Goal: Task Accomplishment & Management: Manage account settings

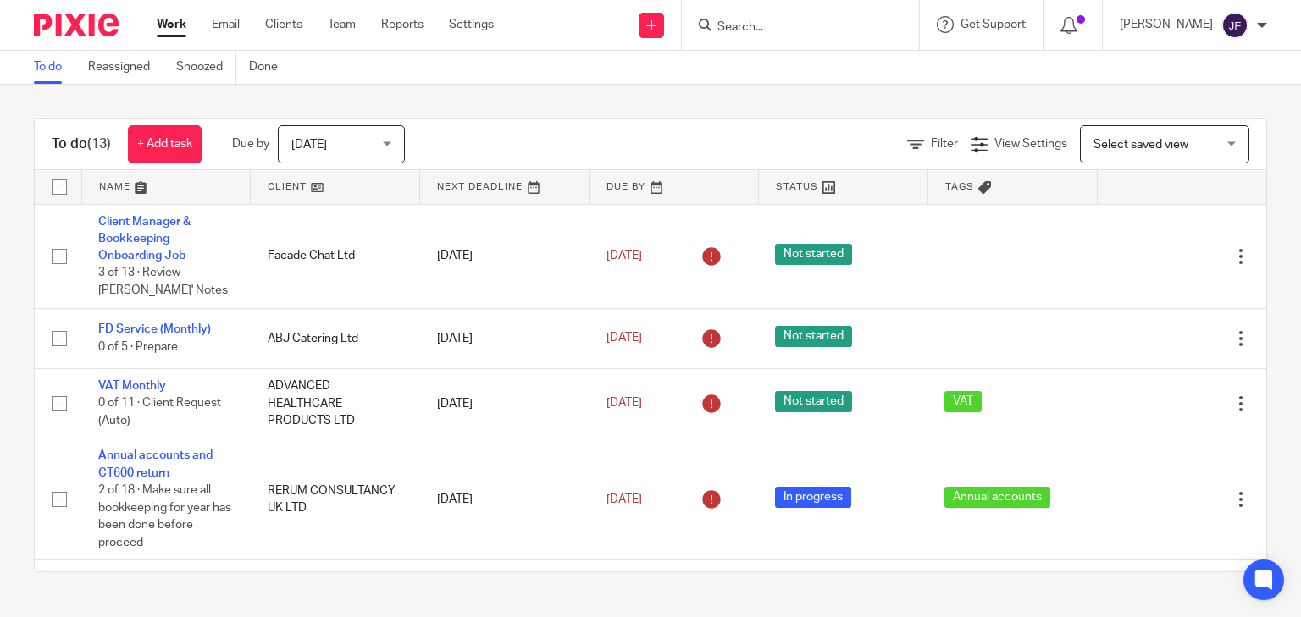
click at [830, 8] on div at bounding box center [800, 25] width 237 height 50
click at [828, 37] on div at bounding box center [800, 25] width 237 height 50
click at [835, 25] on input "Search" at bounding box center [792, 27] width 152 height 15
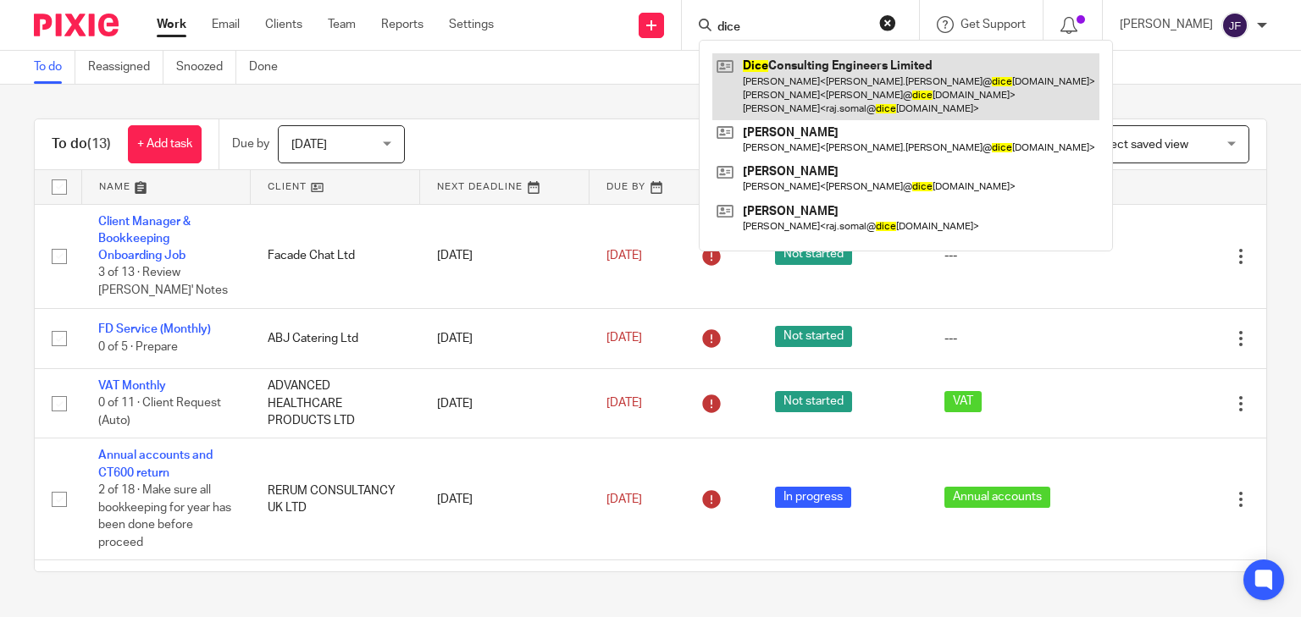
type input "dice"
click at [847, 72] on link at bounding box center [905, 86] width 387 height 67
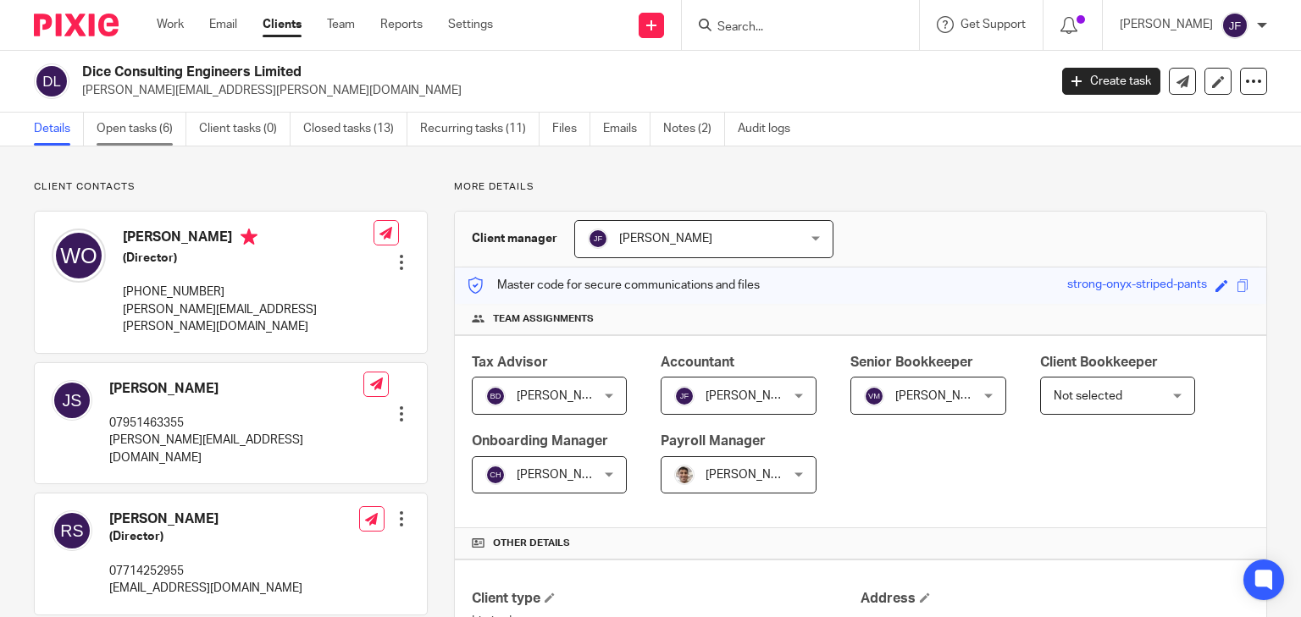
click at [170, 124] on link "Open tasks (6)" at bounding box center [142, 129] width 90 height 33
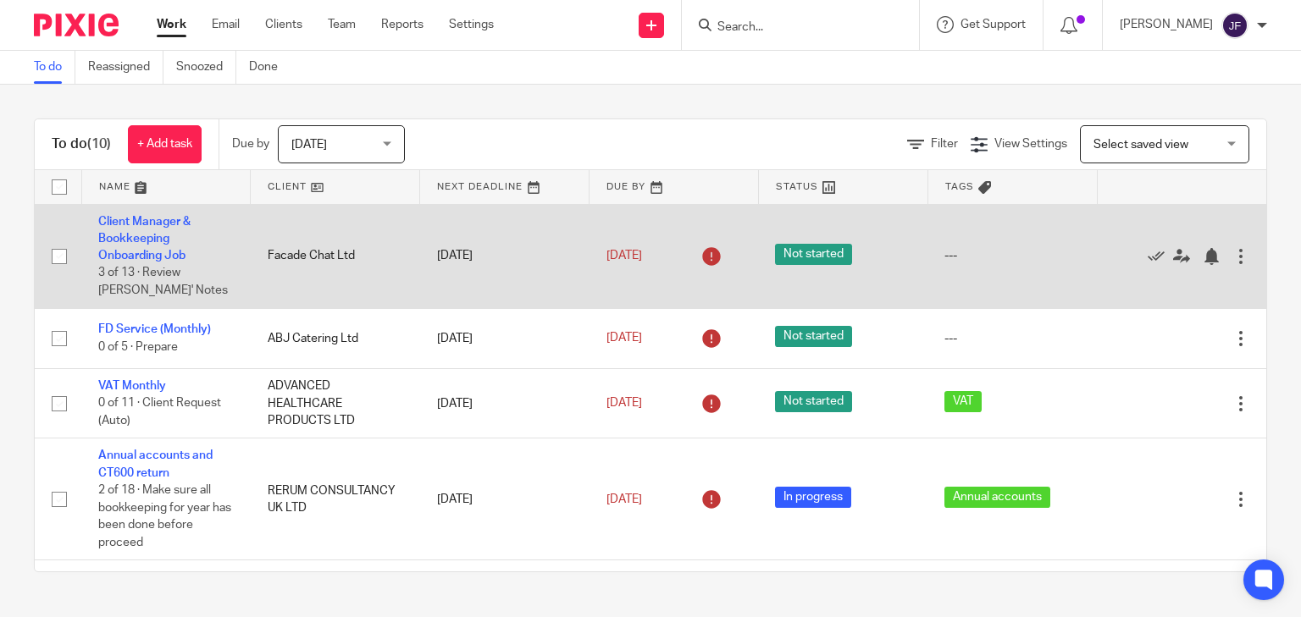
click at [117, 230] on td "Client Manager & Bookkeeping Onboarding Job 3 of 13 · Review [PERSON_NAME]' Not…" at bounding box center [165, 256] width 169 height 104
click at [159, 223] on link "Client Manager & Bookkeeping Onboarding Job" at bounding box center [144, 239] width 92 height 47
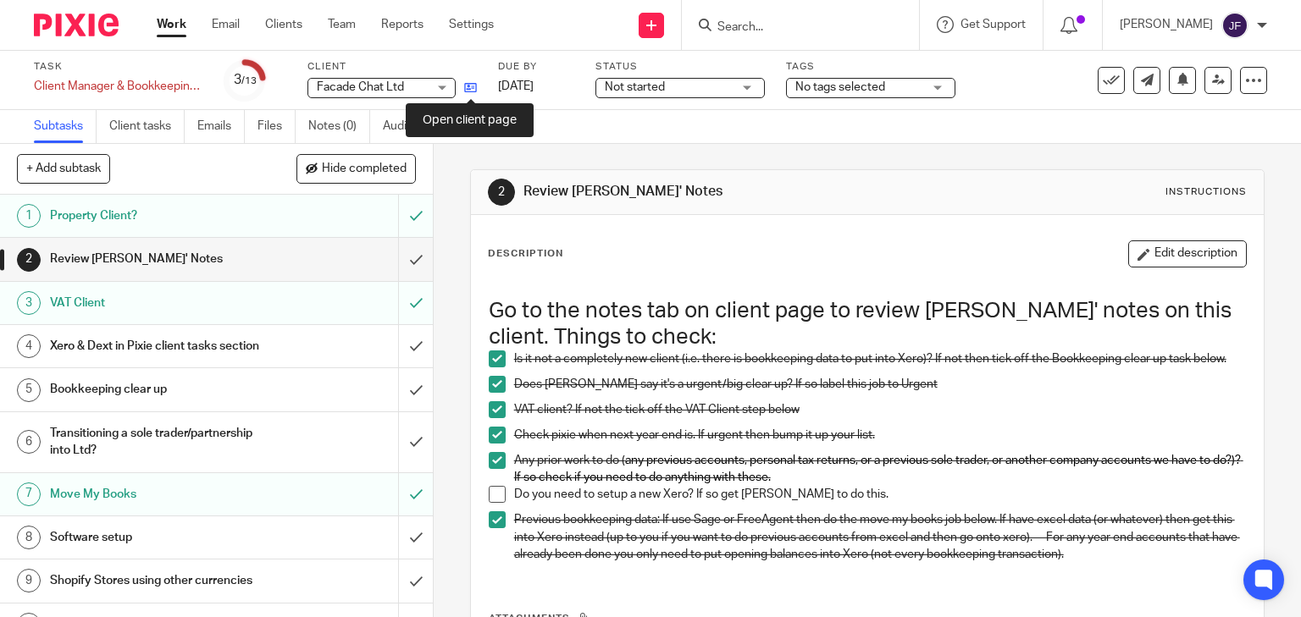
click at [465, 90] on icon at bounding box center [470, 87] width 13 height 13
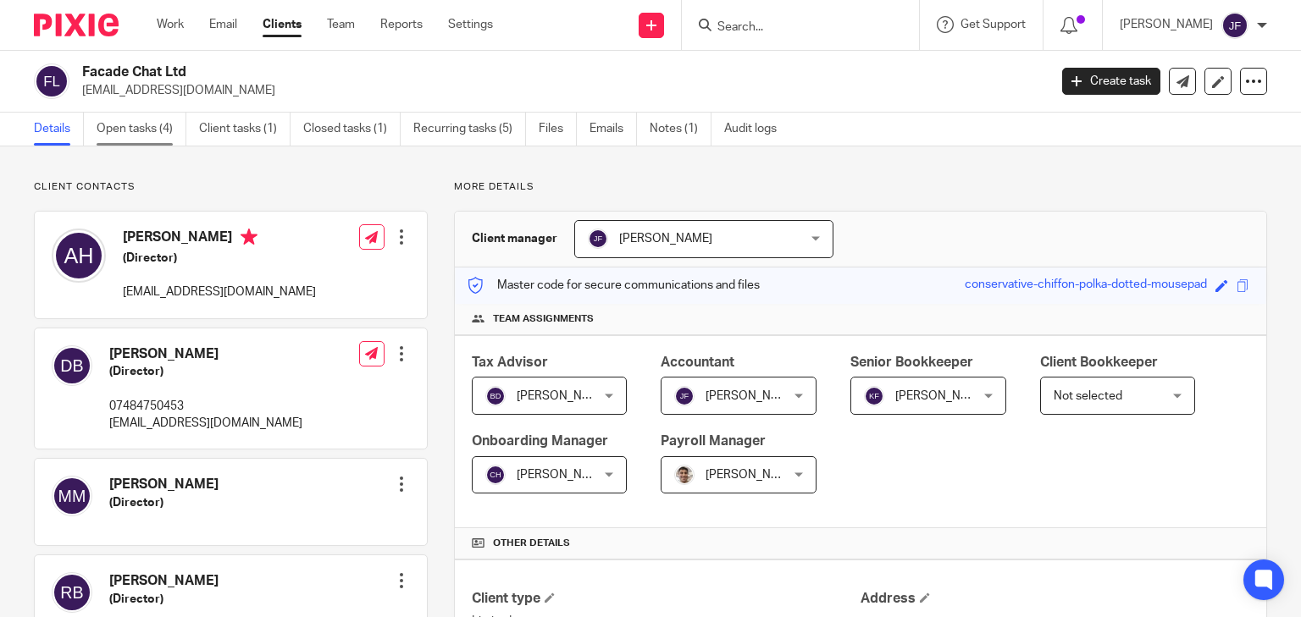
click at [161, 122] on link "Open tasks (4)" at bounding box center [142, 129] width 90 height 33
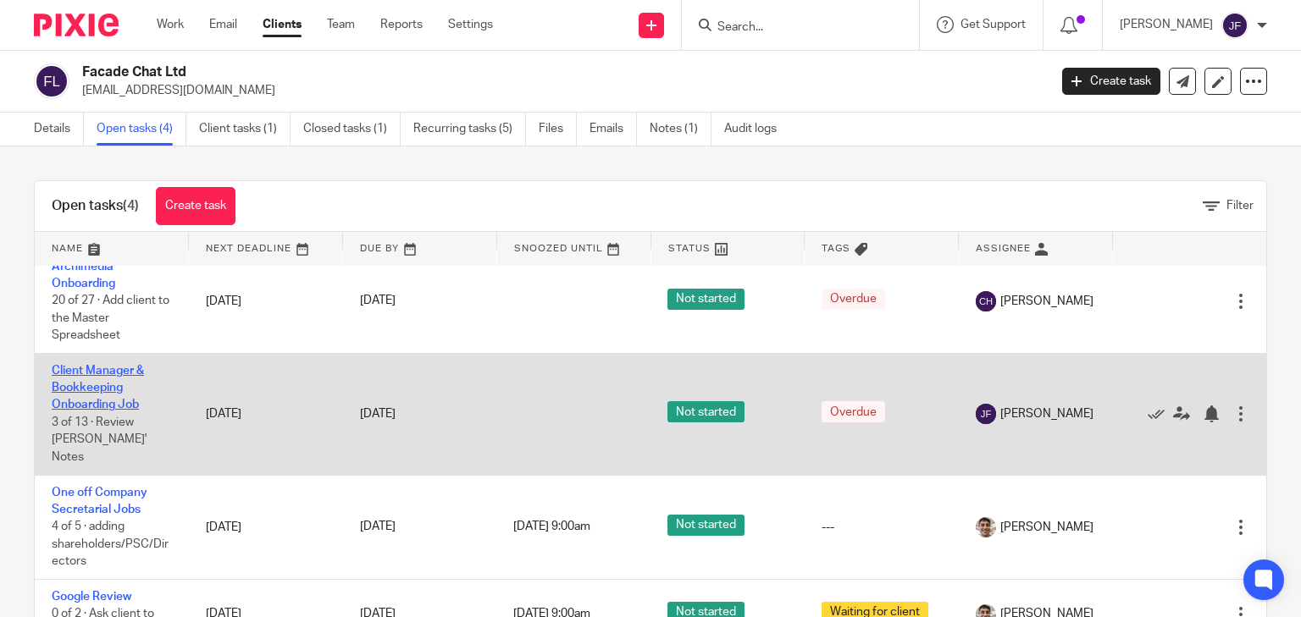
scroll to position [18, 0]
click at [85, 393] on td "Client Manager & Bookkeeping Onboarding Job 3 of 13 · Review Chris' Notes" at bounding box center [112, 413] width 154 height 122
click at [95, 383] on link "Client Manager & Bookkeeping Onboarding Job" at bounding box center [98, 387] width 92 height 47
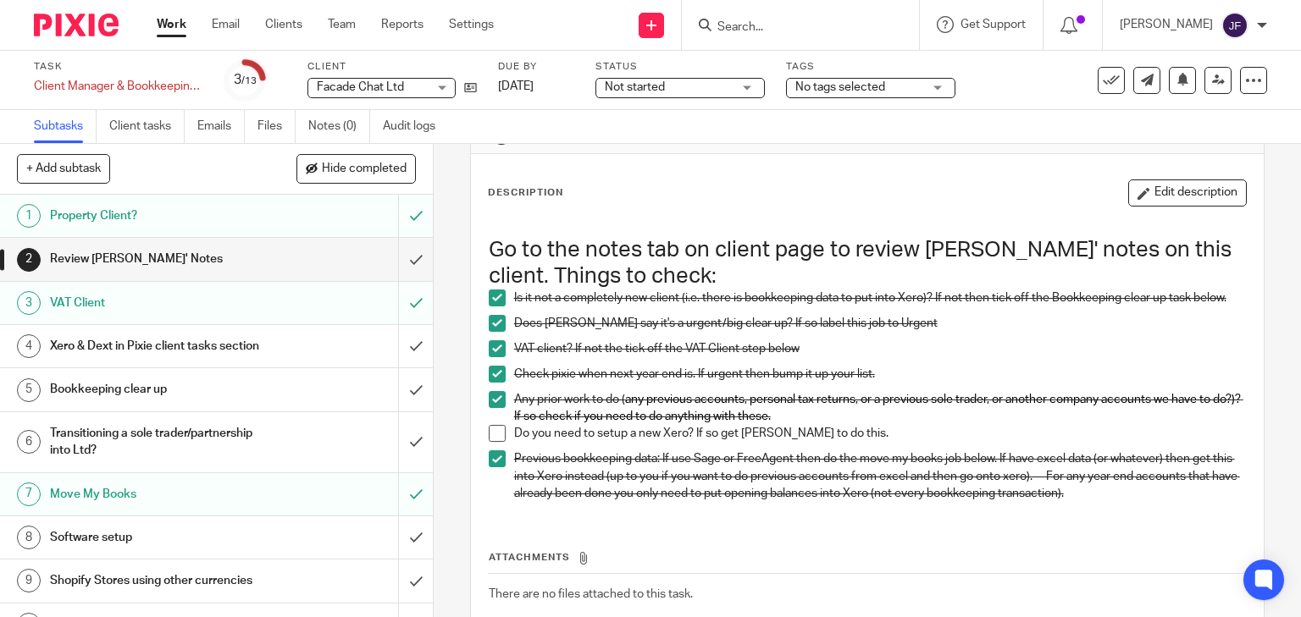
scroll to position [135, 0]
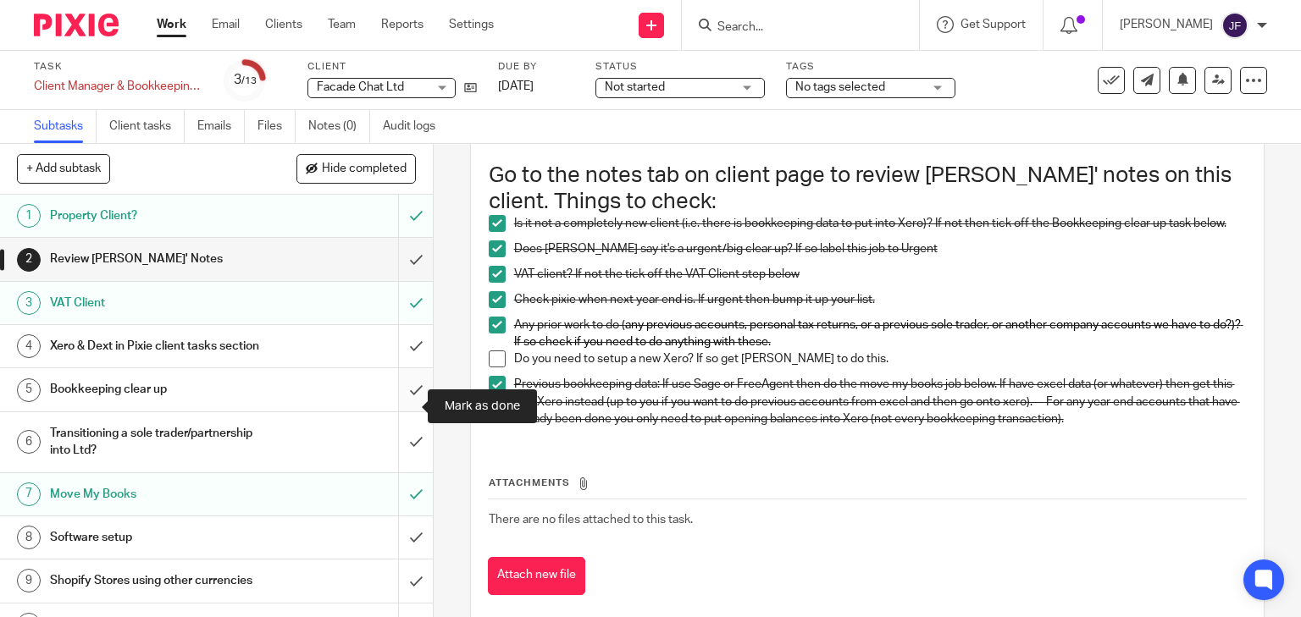
click at [406, 411] on input "submit" at bounding box center [216, 389] width 433 height 42
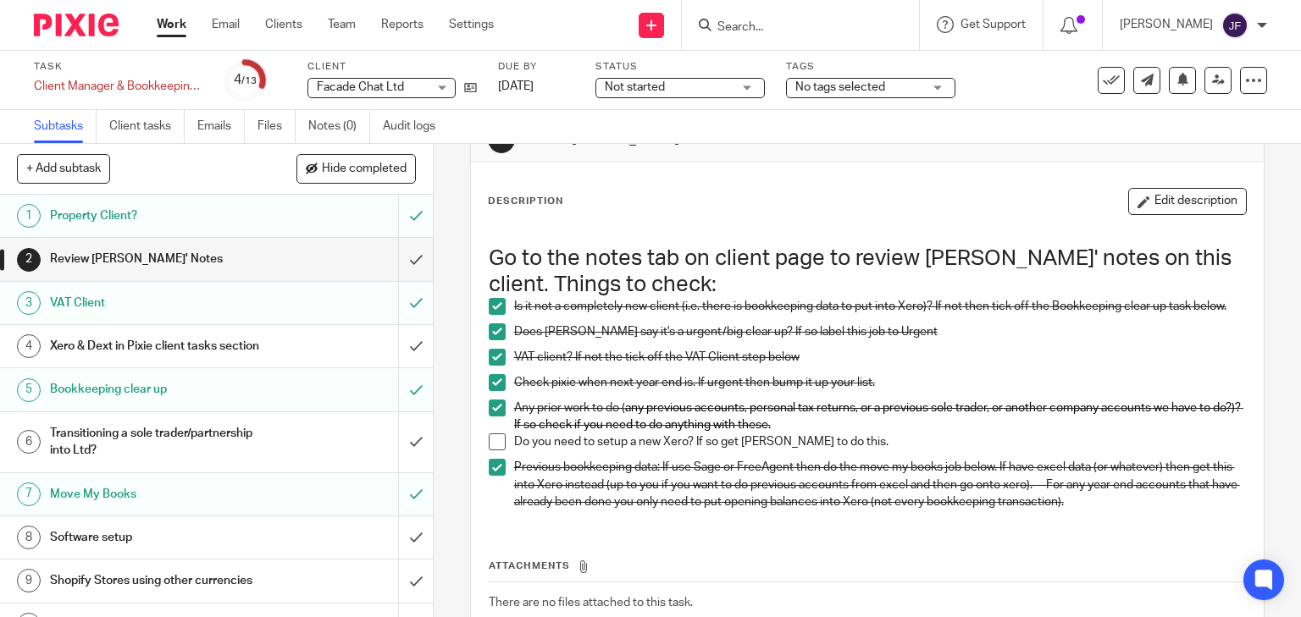
scroll to position [163, 0]
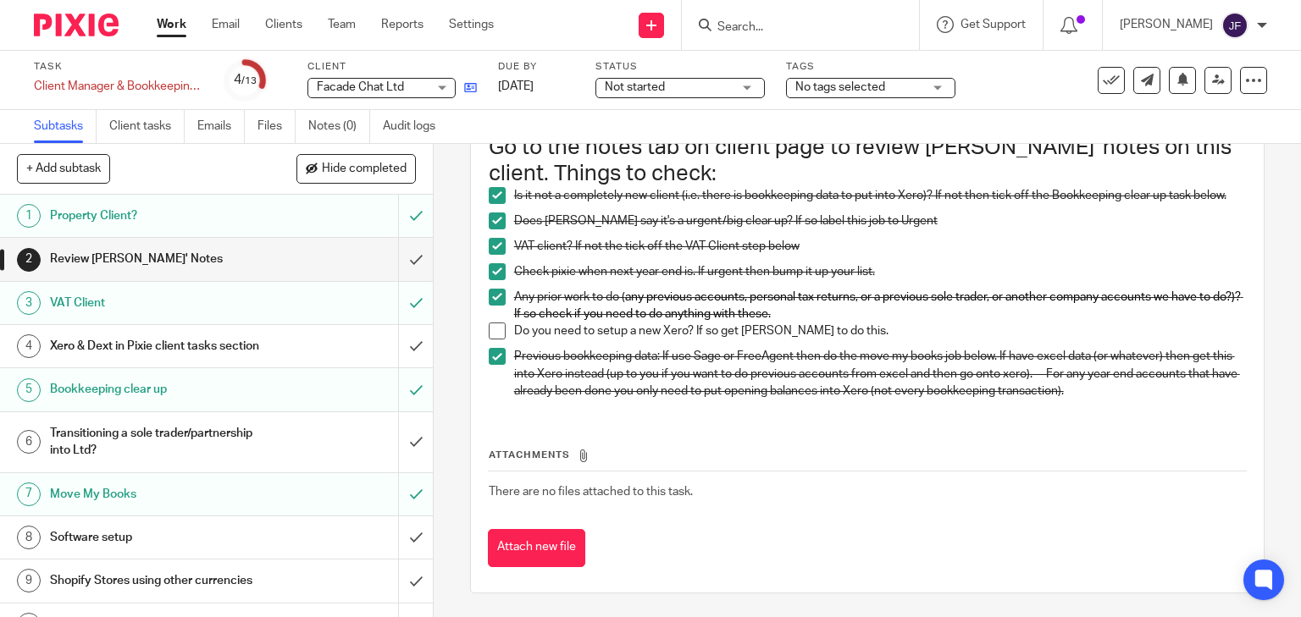
click at [473, 87] on icon at bounding box center [470, 87] width 13 height 13
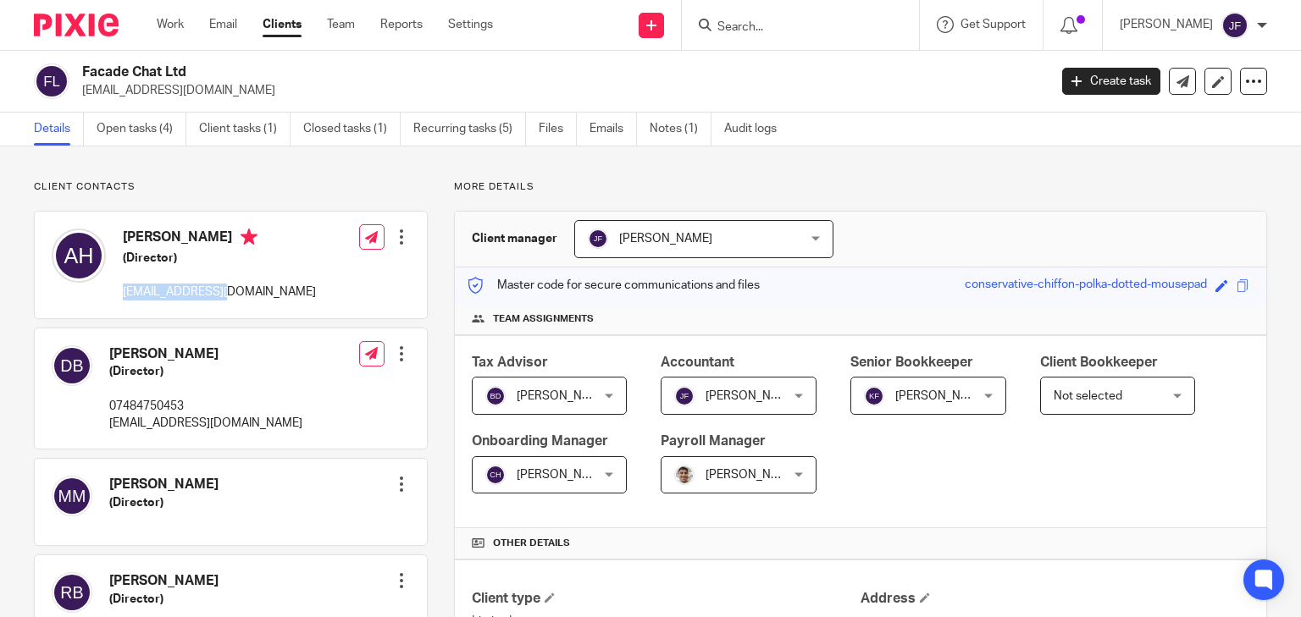
drag, startPoint x: 119, startPoint y: 291, endPoint x: 216, endPoint y: 290, distance: 97.4
click at [216, 290] on div "[PERSON_NAME] (Director) [EMAIL_ADDRESS][DOMAIN_NAME]" at bounding box center [184, 265] width 264 height 90
copy p "[EMAIL_ADDRESS][DOMAIN_NAME]"
click at [134, 129] on link "Open tasks (4)" at bounding box center [142, 129] width 90 height 33
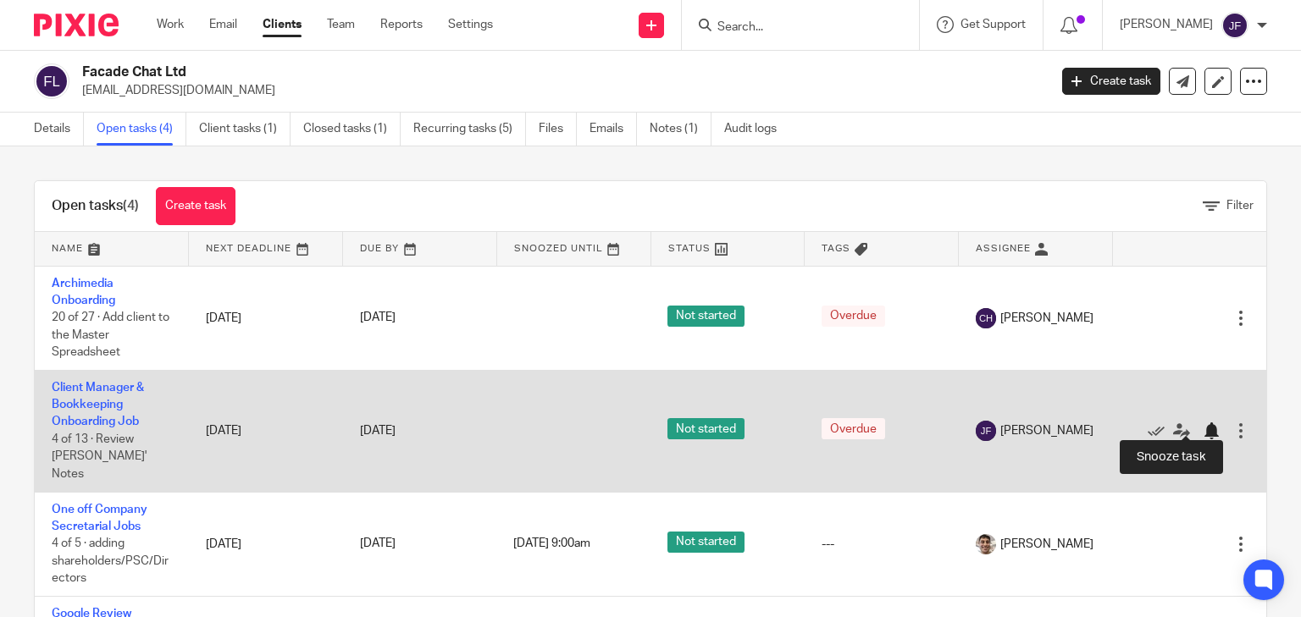
click at [1203, 423] on div at bounding box center [1211, 431] width 17 height 17
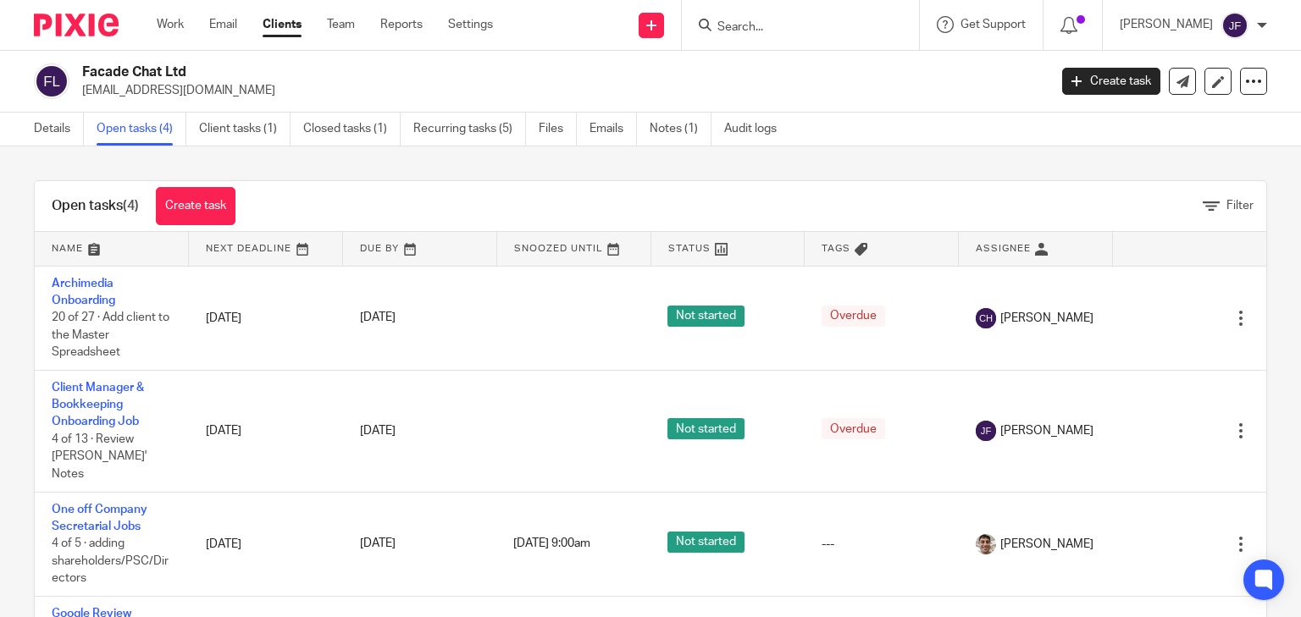
click at [47, 24] on img at bounding box center [76, 25] width 85 height 23
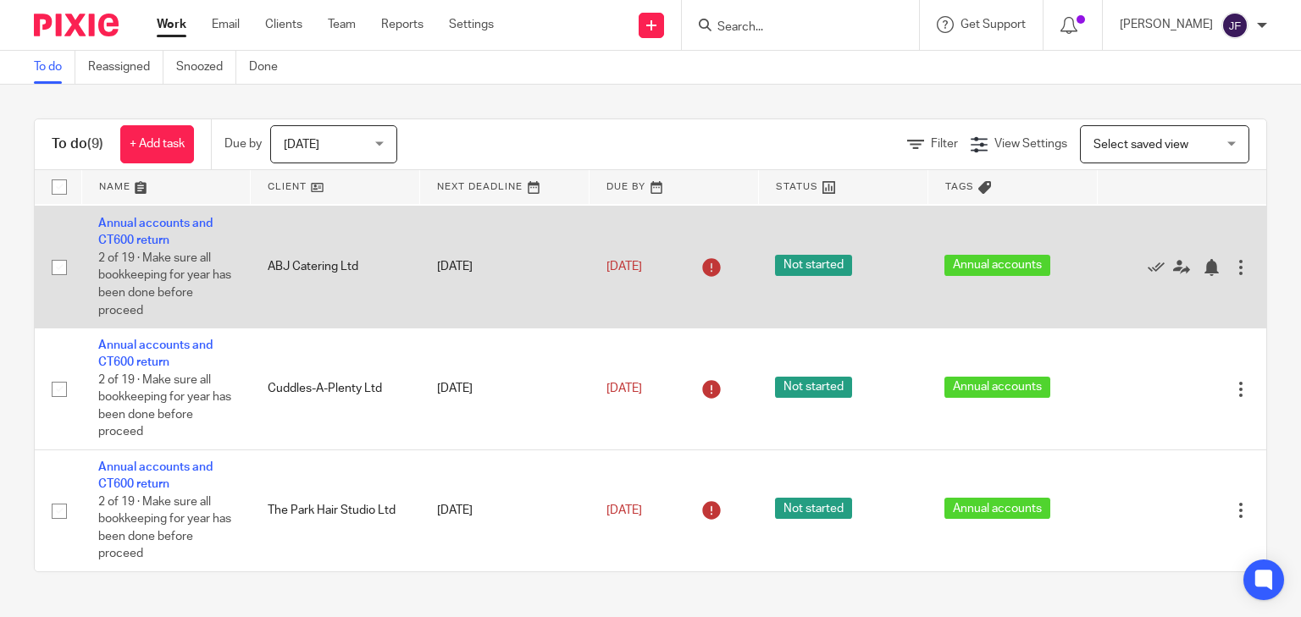
scroll to position [625, 0]
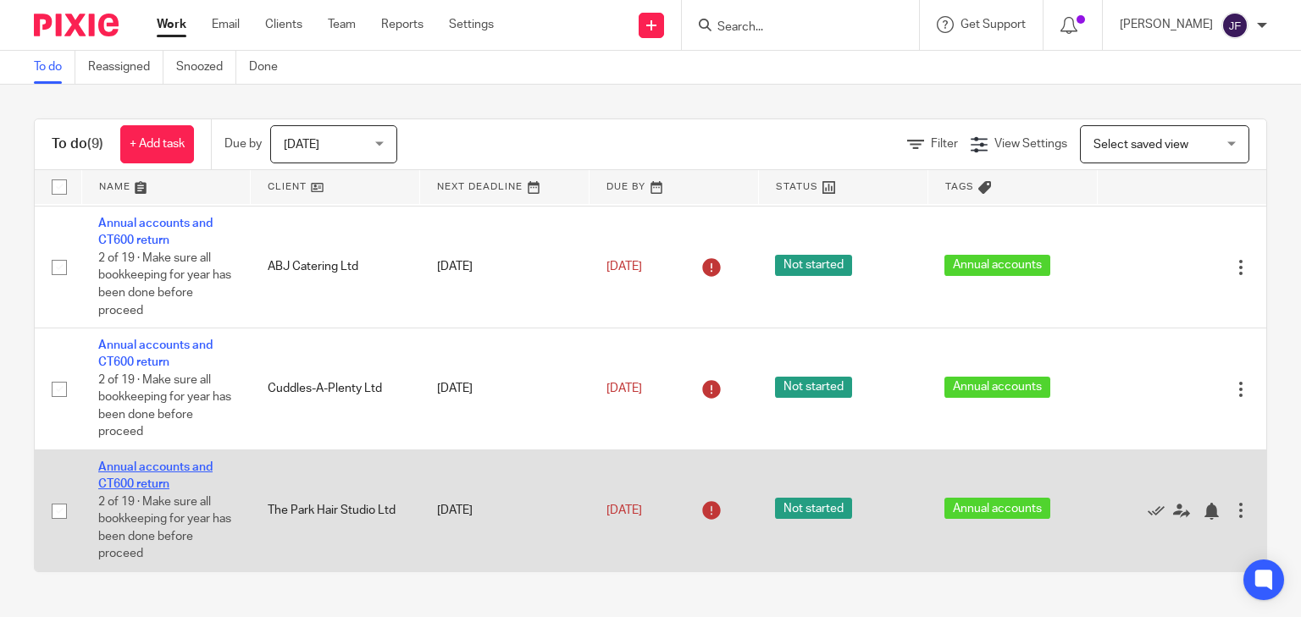
click at [159, 469] on link "Annual accounts and CT600 return" at bounding box center [155, 476] width 114 height 29
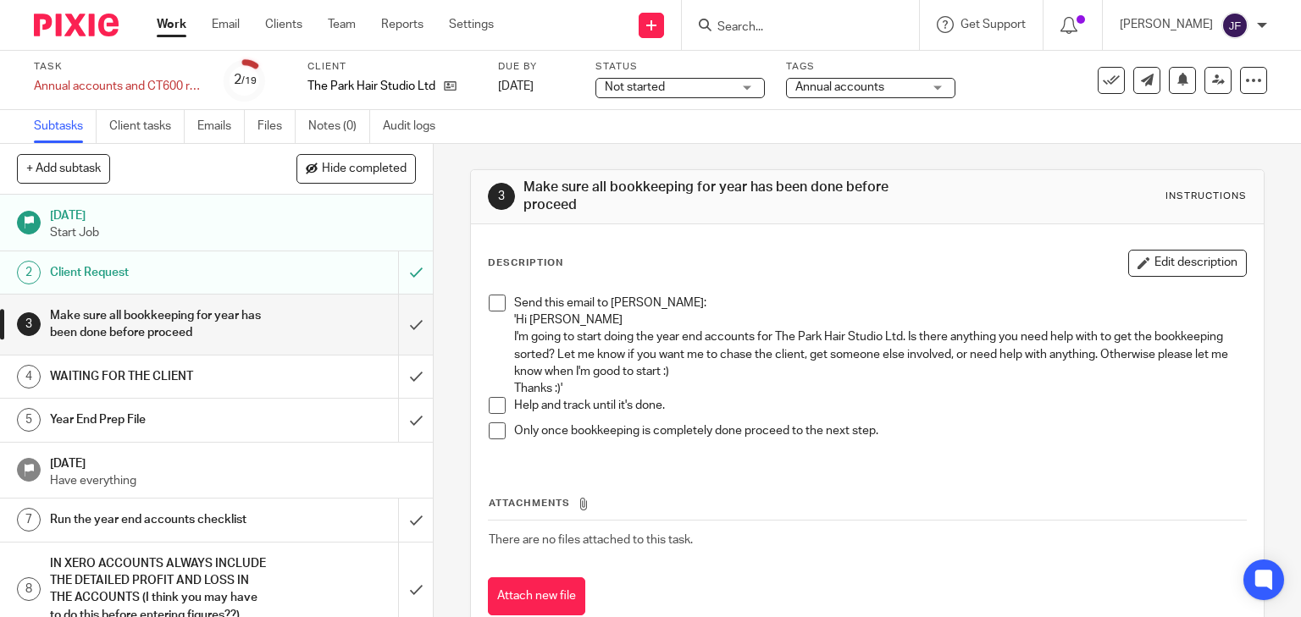
click at [1032, 469] on div "Attachments There are no files attached to this task. Attach new file" at bounding box center [868, 539] width 760 height 154
click at [767, 312] on p "'Hi [PERSON_NAME]" at bounding box center [880, 320] width 733 height 17
click at [607, 350] on p "I'm going to start doing the year end accounts for The Park Hair Studio Ltd. Is…" at bounding box center [880, 355] width 733 height 52
click at [539, 342] on p "I'm going to start doing the year end accounts for The Park Hair Studio Ltd. Is…" at bounding box center [880, 355] width 733 height 52
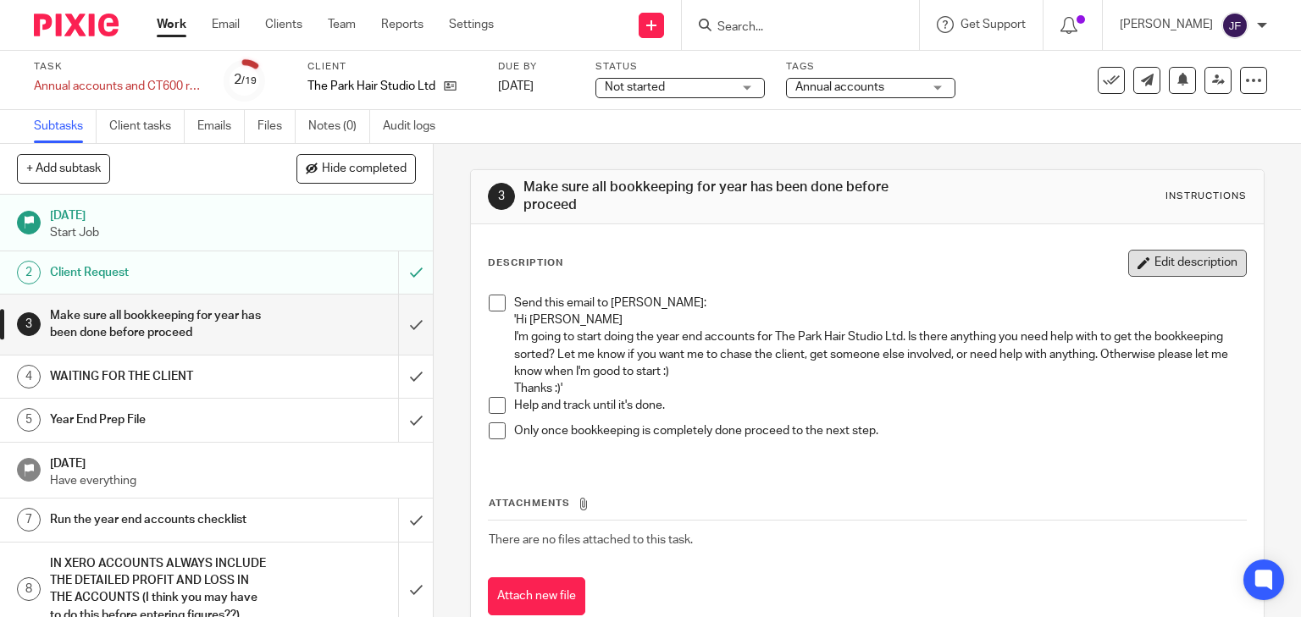
click at [1140, 257] on button "Edit description" at bounding box center [1187, 263] width 119 height 27
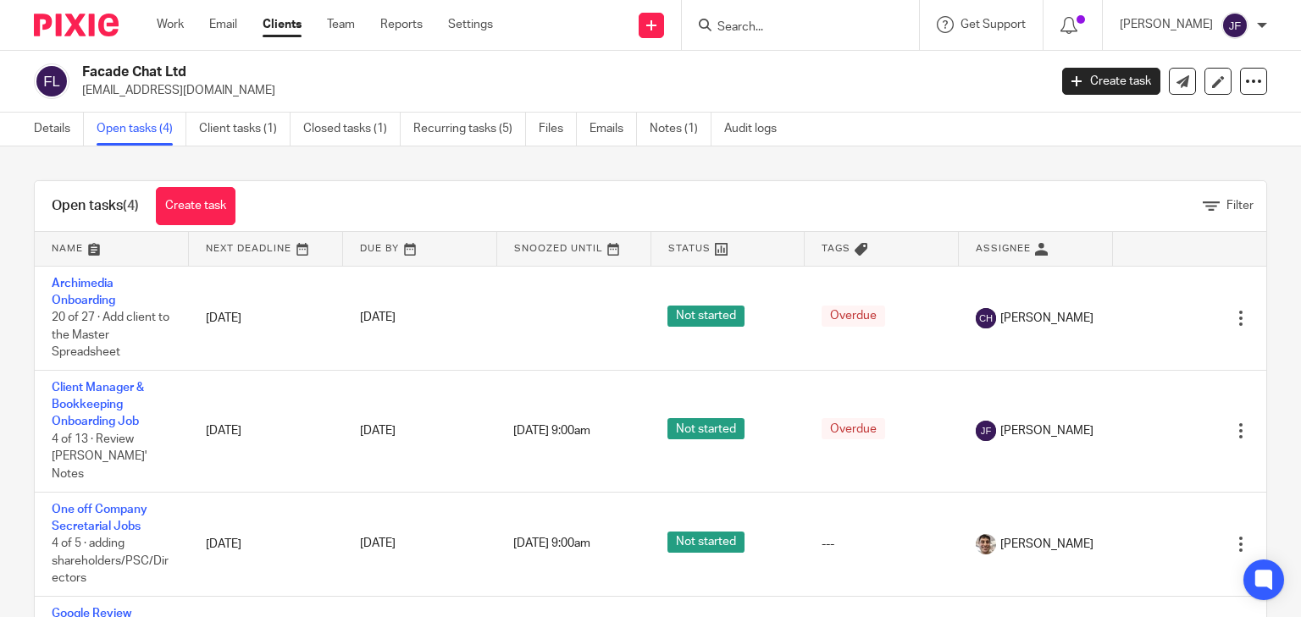
click at [97, 23] on img at bounding box center [76, 25] width 85 height 23
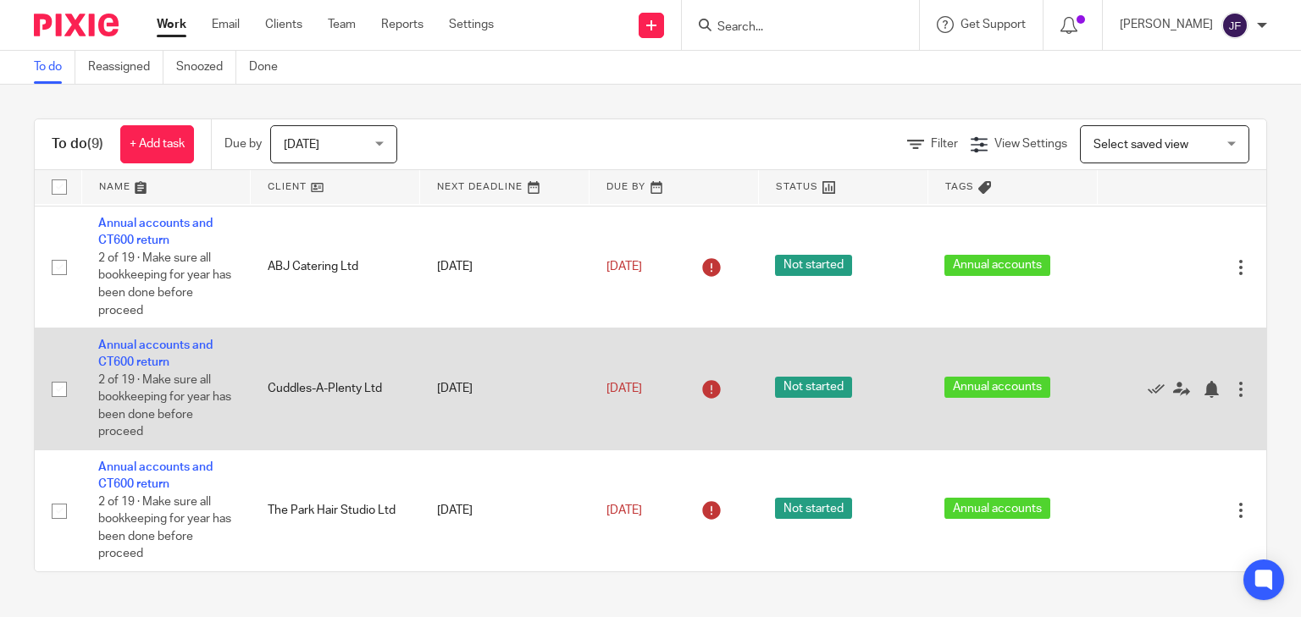
scroll to position [625, 0]
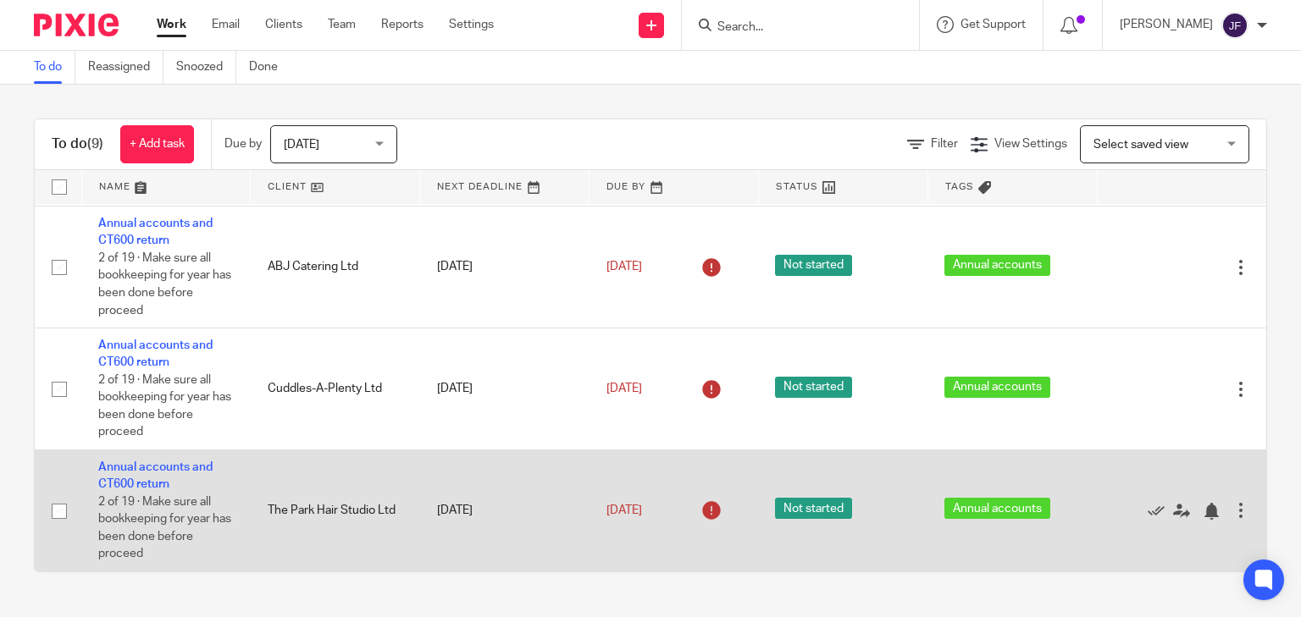
click at [159, 473] on td "Annual accounts and CT600 return 2 of 19 · Make sure all bookkeeping for year h…" at bounding box center [165, 511] width 169 height 121
click at [126, 482] on link "Annual accounts and CT600 return" at bounding box center [155, 476] width 114 height 29
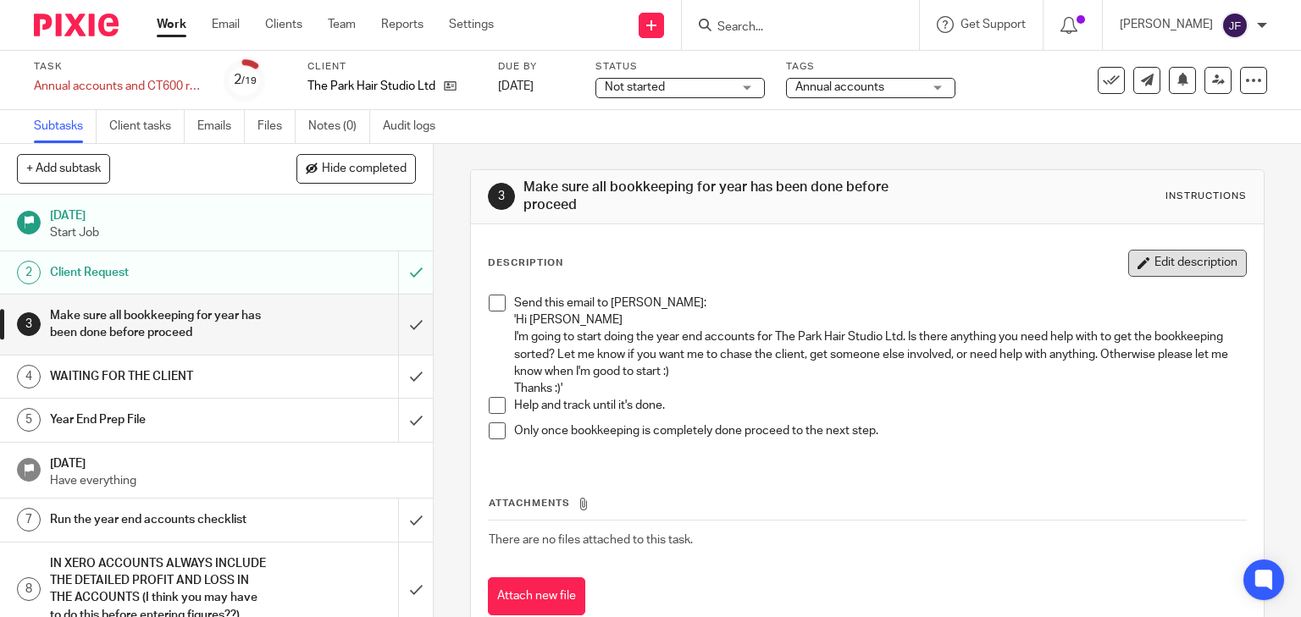
click at [1164, 267] on button "Edit description" at bounding box center [1187, 263] width 119 height 27
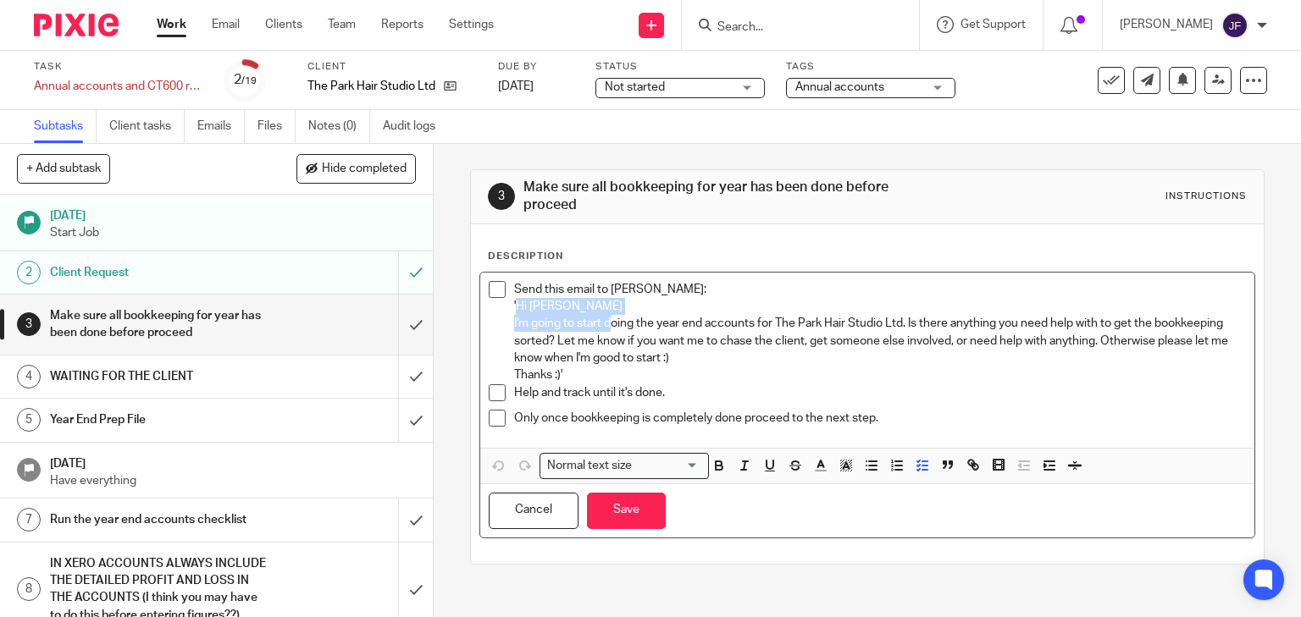
drag, startPoint x: 512, startPoint y: 307, endPoint x: 606, endPoint y: 329, distance: 96.5
click at [606, 329] on div "Send this email to Viktorija Martin: 'Hi Viktorija Martin I'm going to start do…" at bounding box center [880, 332] width 733 height 103
click at [768, 357] on p "I'm going to start doing the year end accounts for The Park Hair Studio Ltd. Is…" at bounding box center [880, 341] width 733 height 52
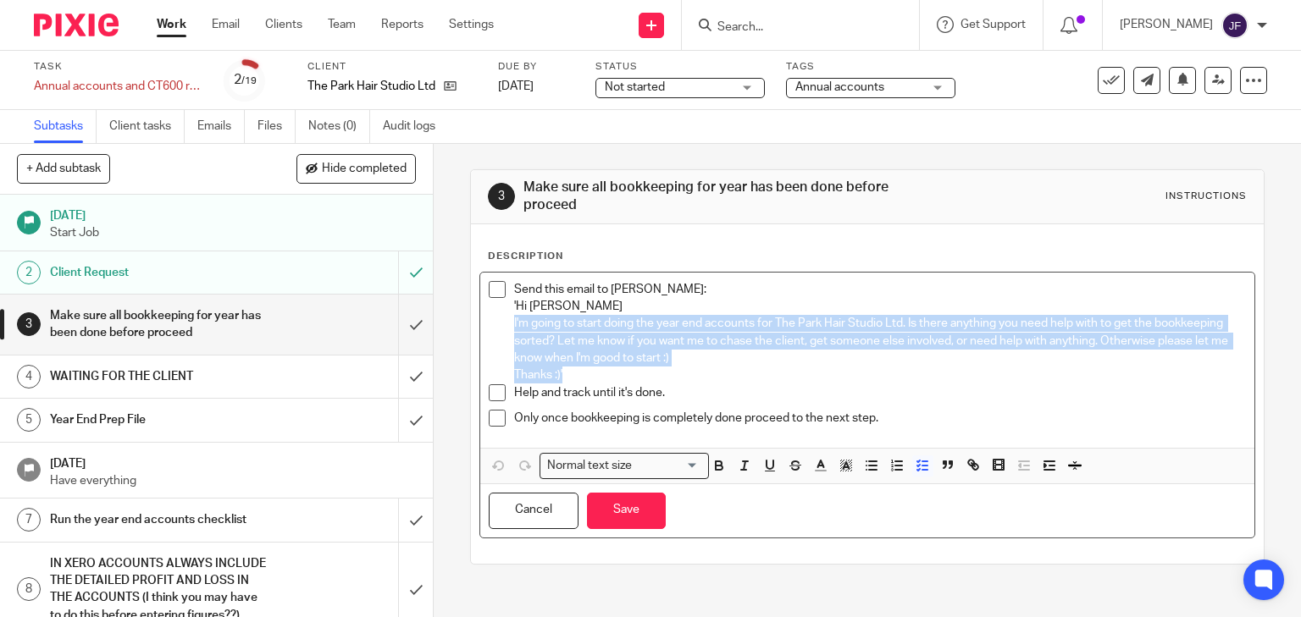
drag, startPoint x: 510, startPoint y: 323, endPoint x: 683, endPoint y: 368, distance: 179.3
click at [683, 368] on div "Send this email to Viktorija Martin: 'Hi Viktorija Martin I'm going to start do…" at bounding box center [880, 332] width 733 height 103
copy div "I'm going to start doing the year end accounts for The Park Hair Studio Ltd. Is…"
click at [98, 27] on img at bounding box center [76, 25] width 85 height 23
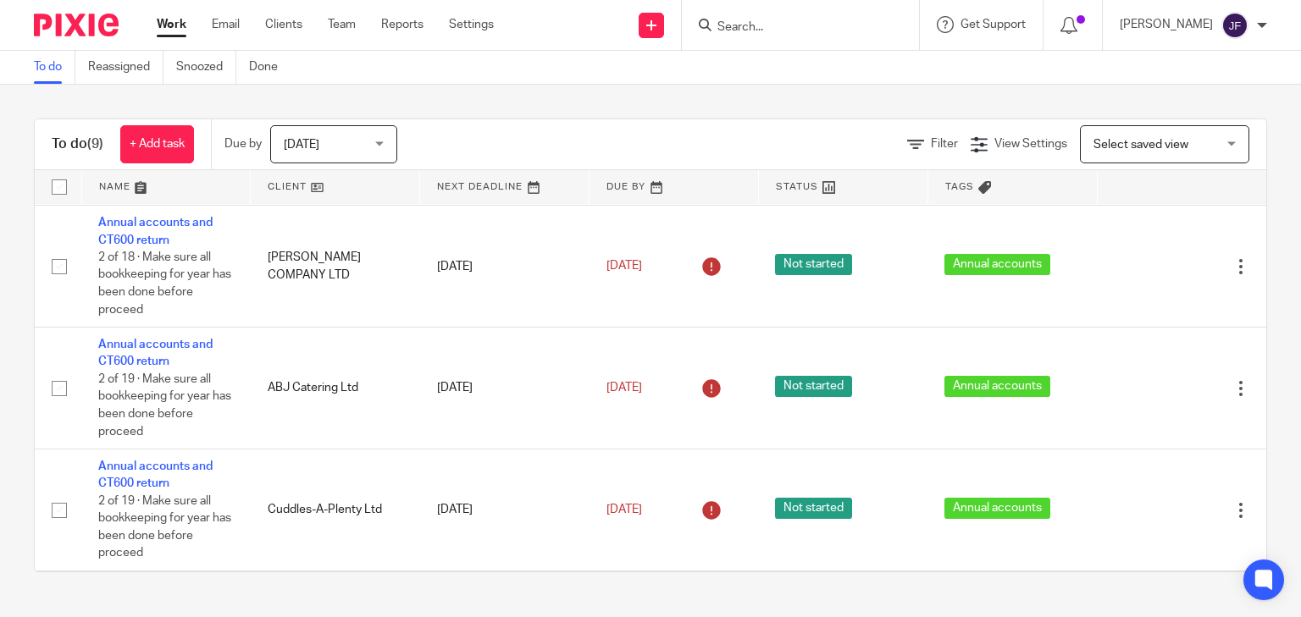
scroll to position [625, 0]
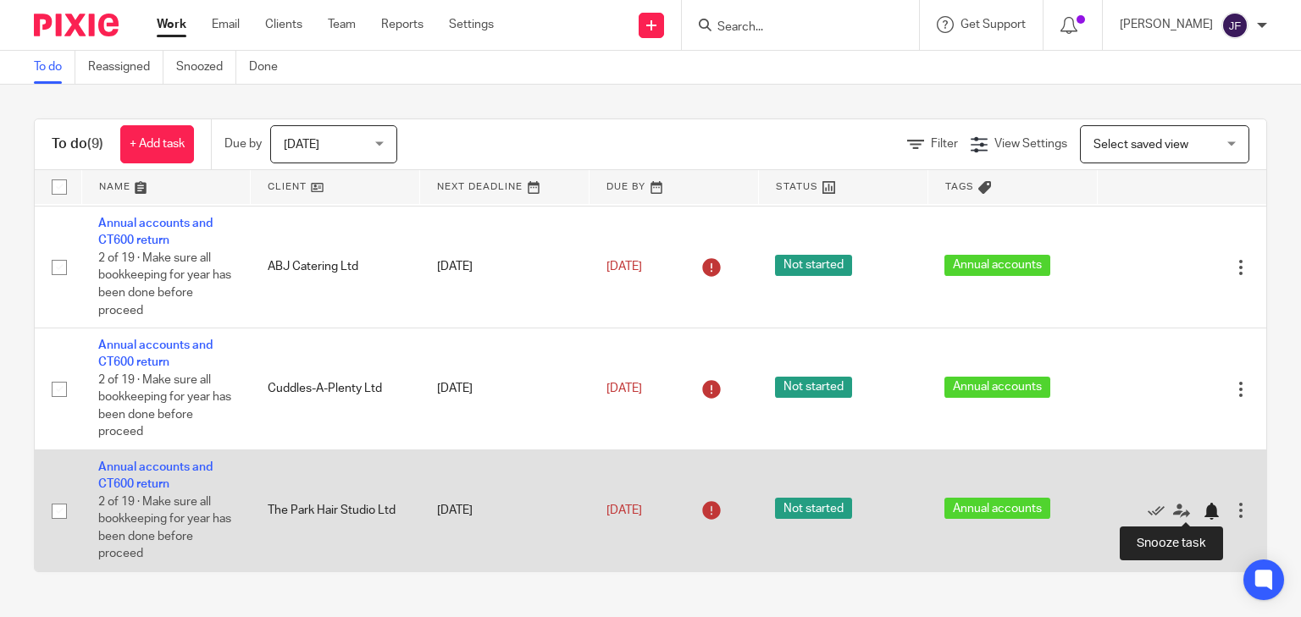
click at [1203, 512] on div at bounding box center [1211, 511] width 17 height 17
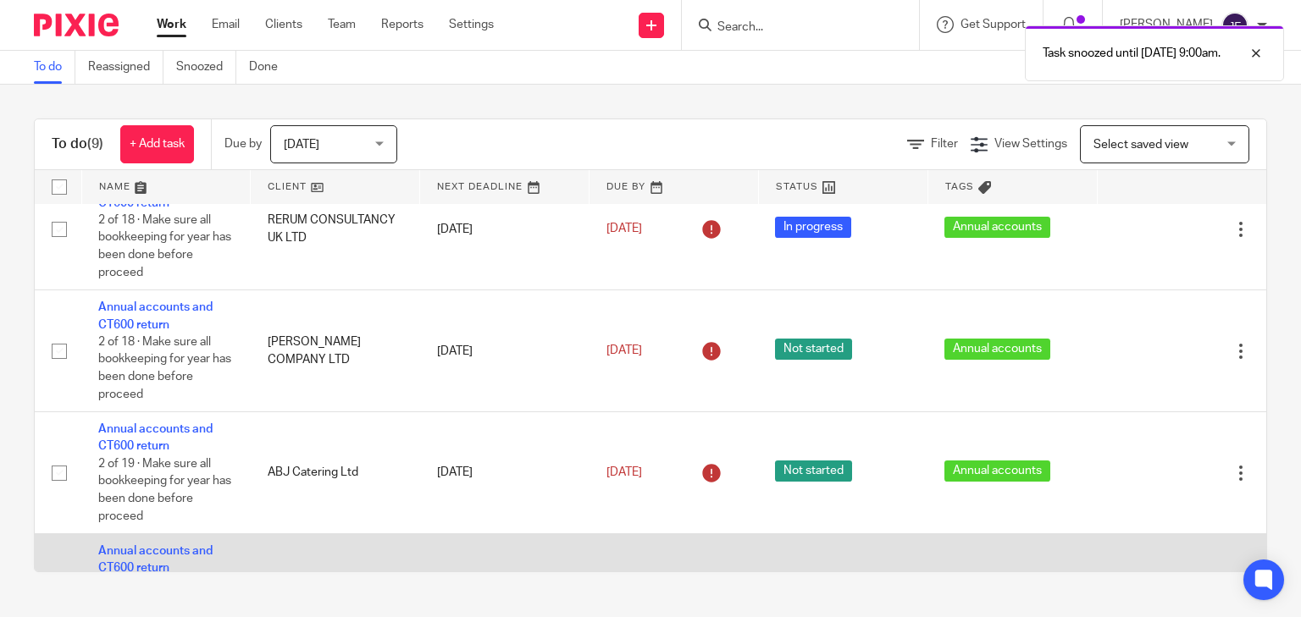
scroll to position [501, 0]
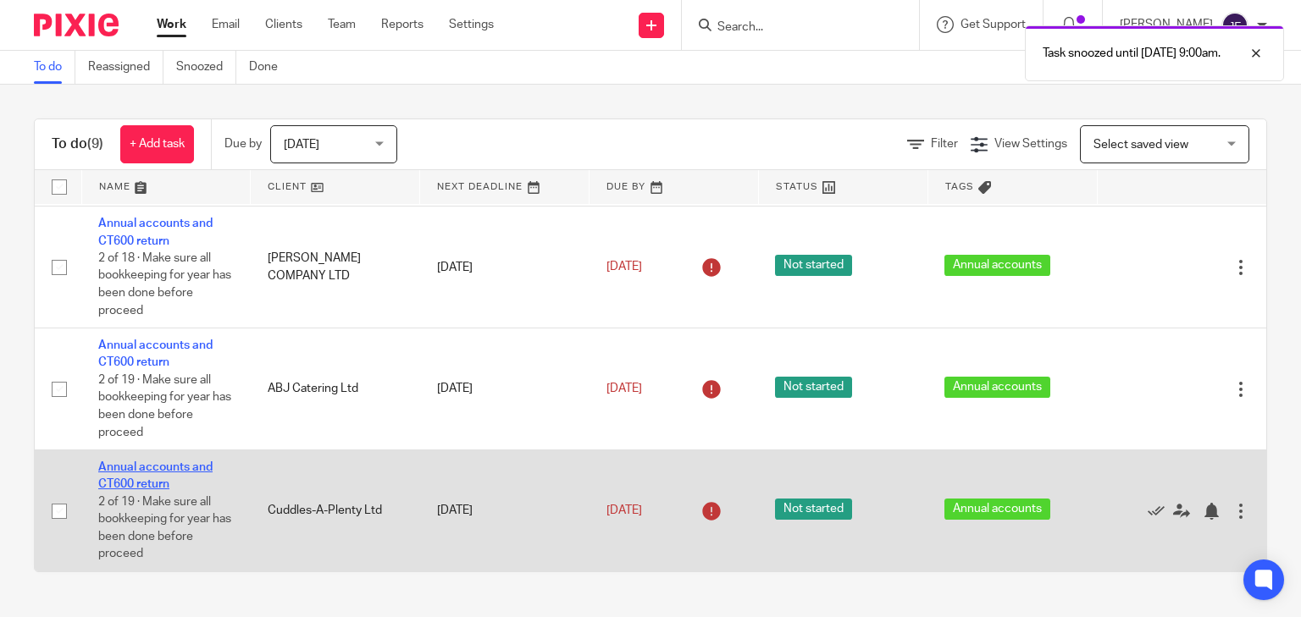
click at [162, 468] on link "Annual accounts and CT600 return" at bounding box center [155, 476] width 114 height 29
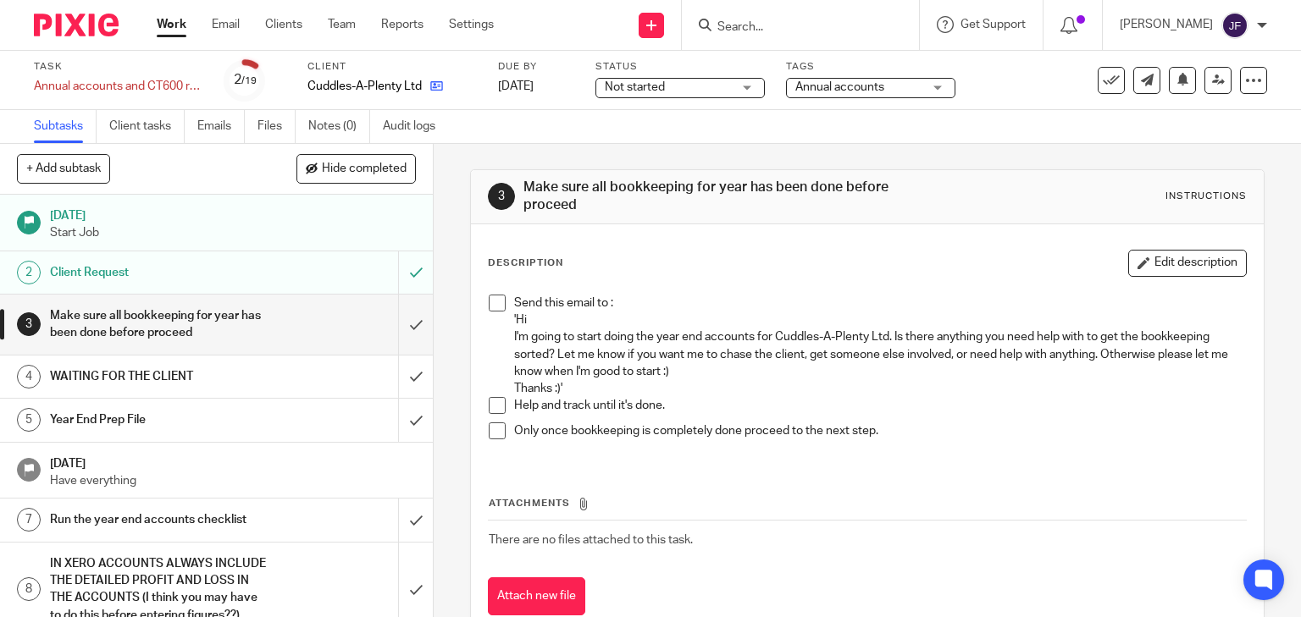
click at [440, 87] on icon at bounding box center [436, 86] width 13 height 13
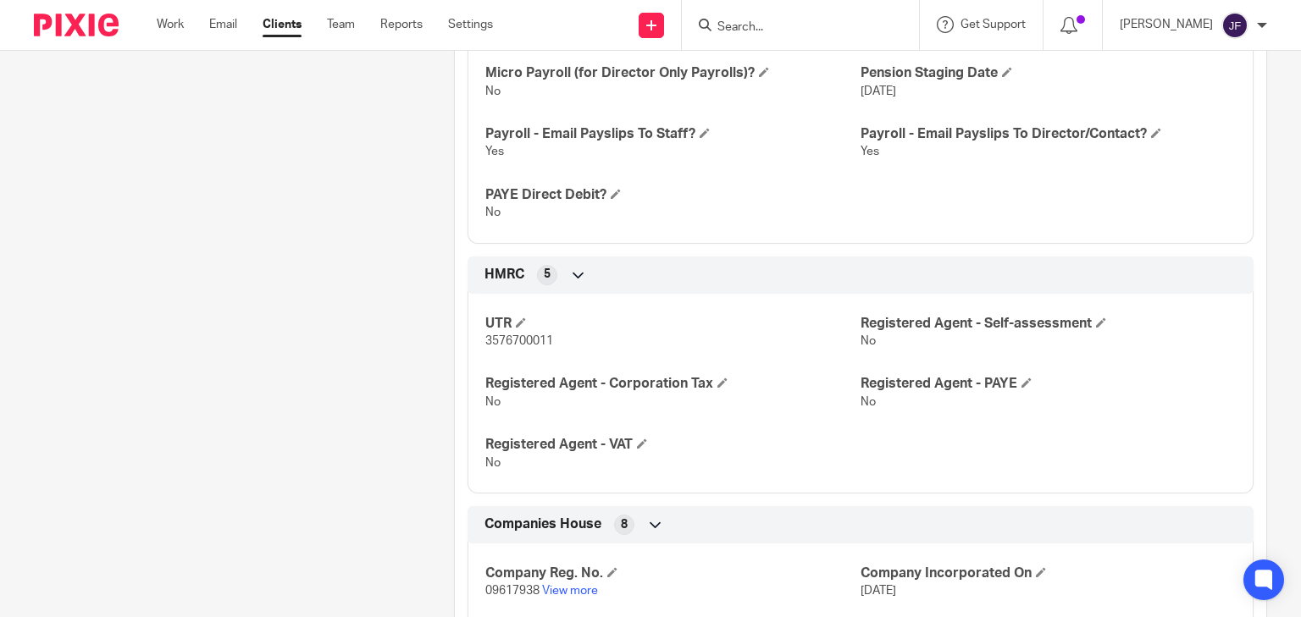
scroll to position [1152, 0]
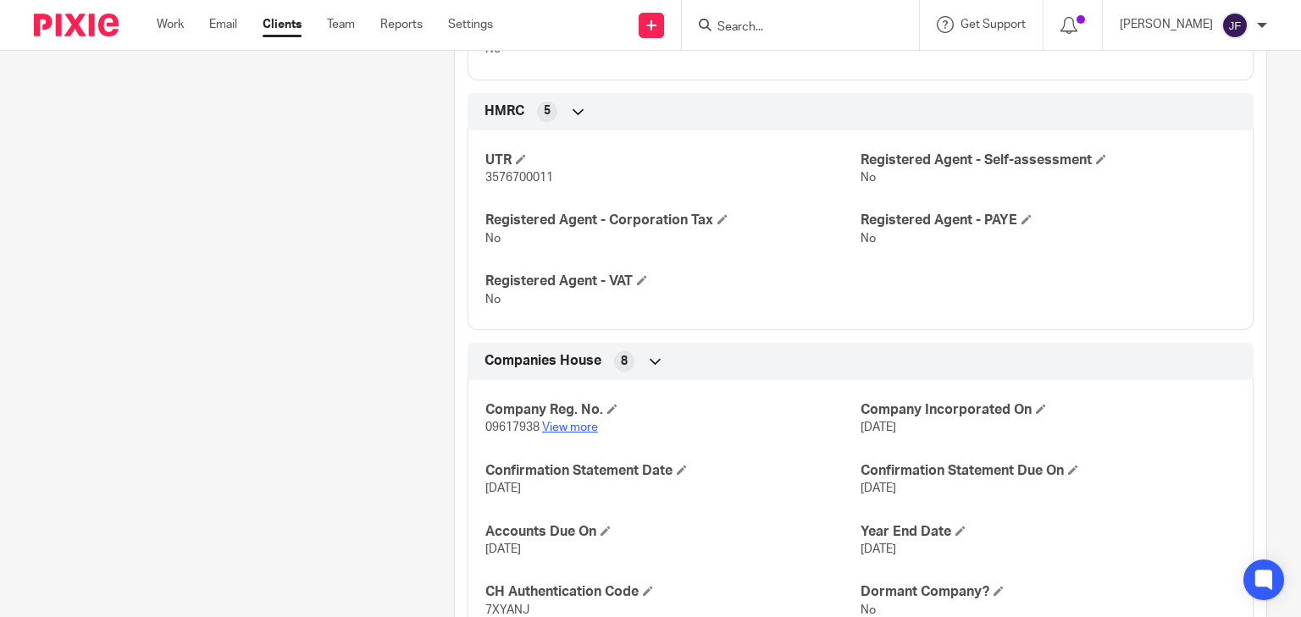
click at [561, 423] on link "View more" at bounding box center [570, 428] width 56 height 12
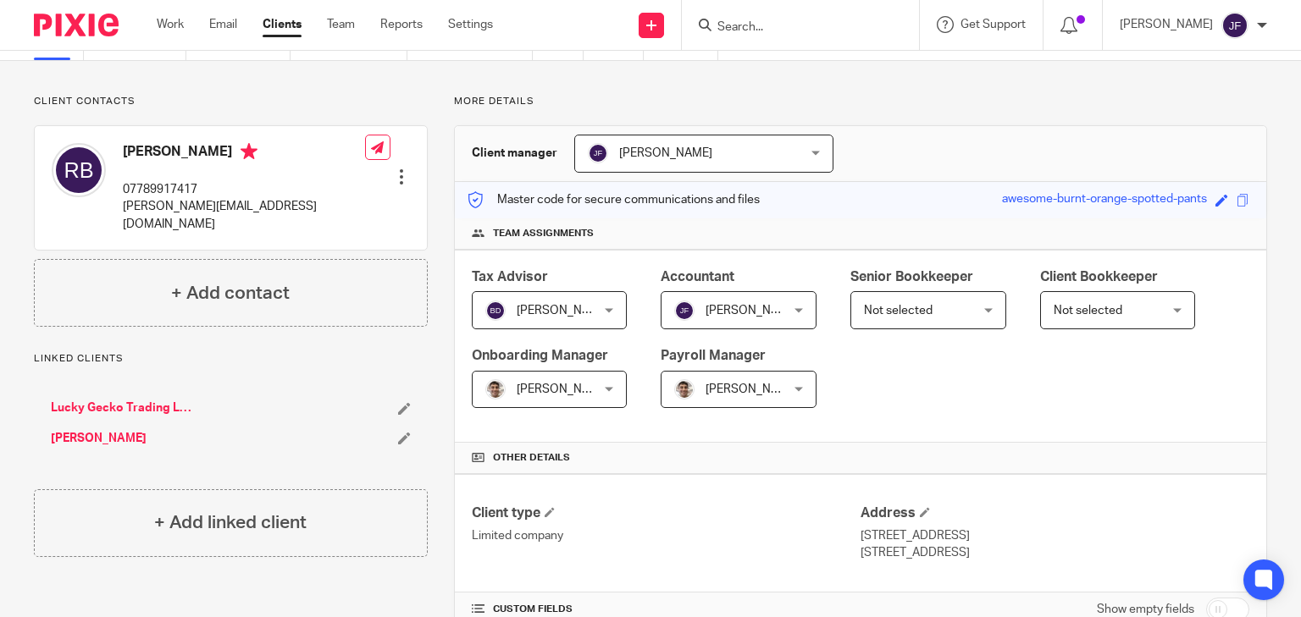
scroll to position [0, 0]
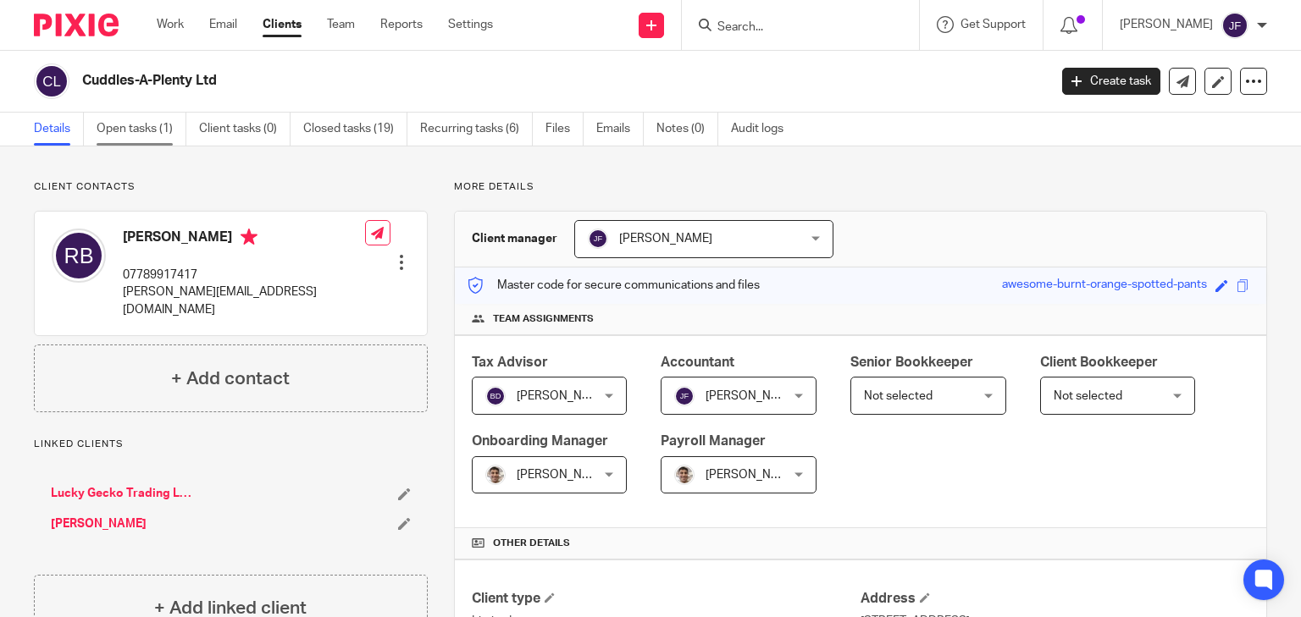
click at [143, 134] on link "Open tasks (1)" at bounding box center [142, 129] width 90 height 33
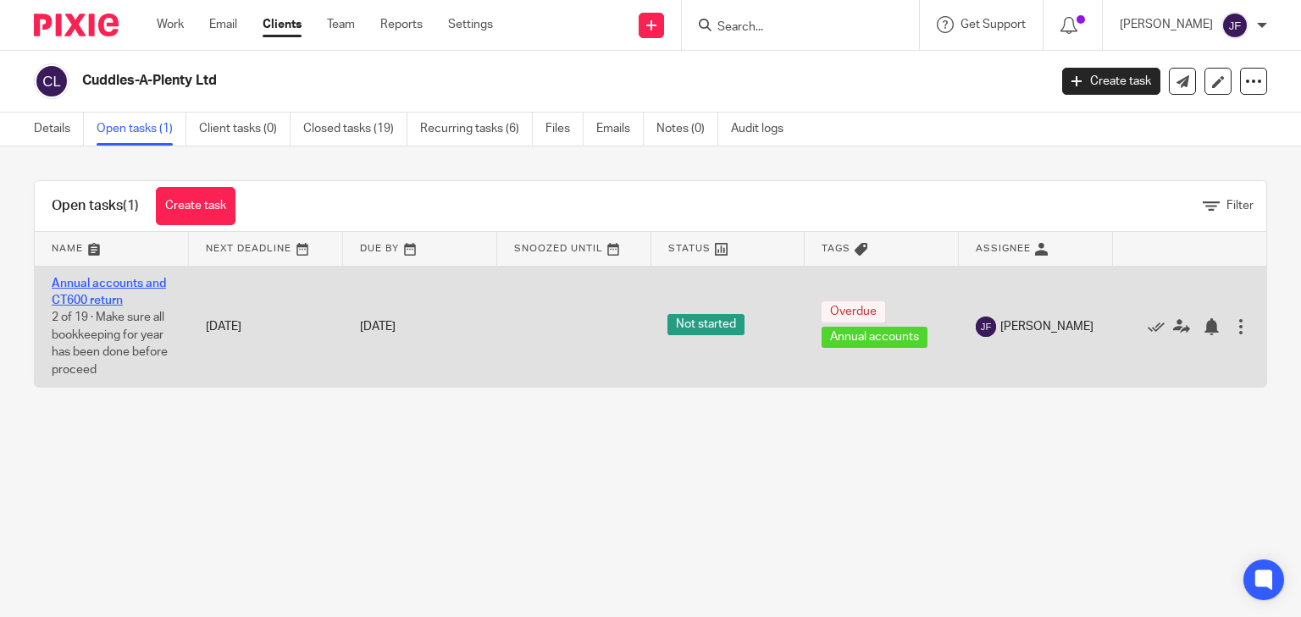
click at [92, 285] on link "Annual accounts and CT600 return" at bounding box center [109, 292] width 114 height 29
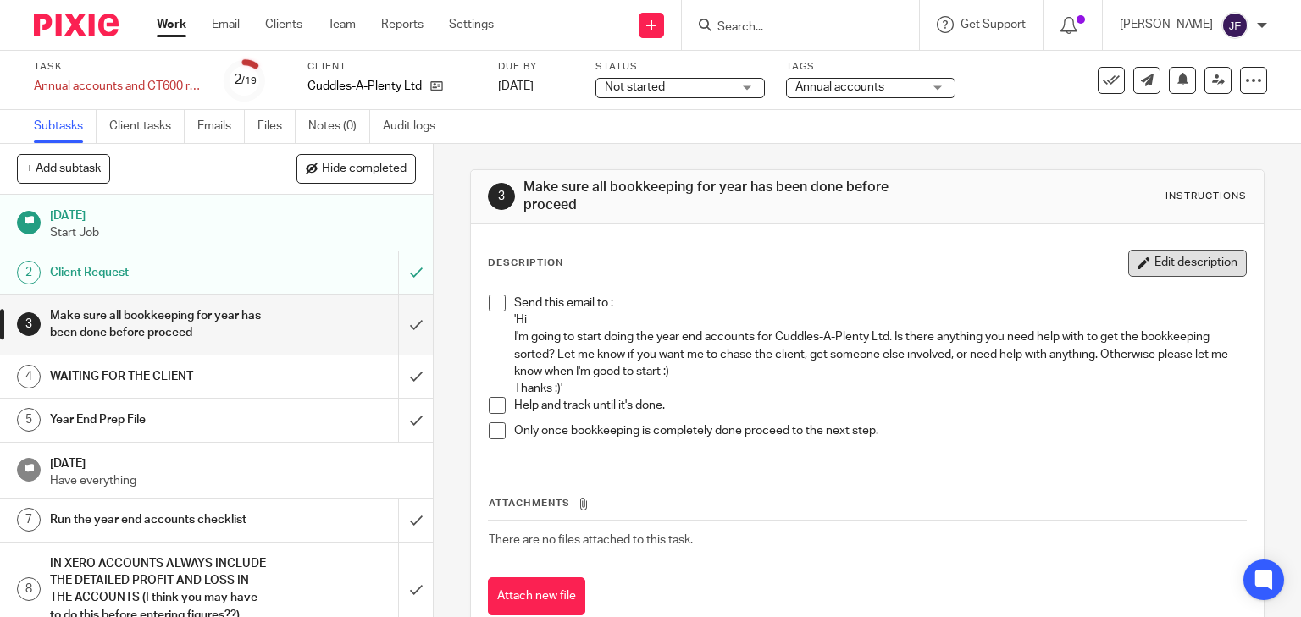
click at [1152, 257] on button "Edit description" at bounding box center [1187, 263] width 119 height 27
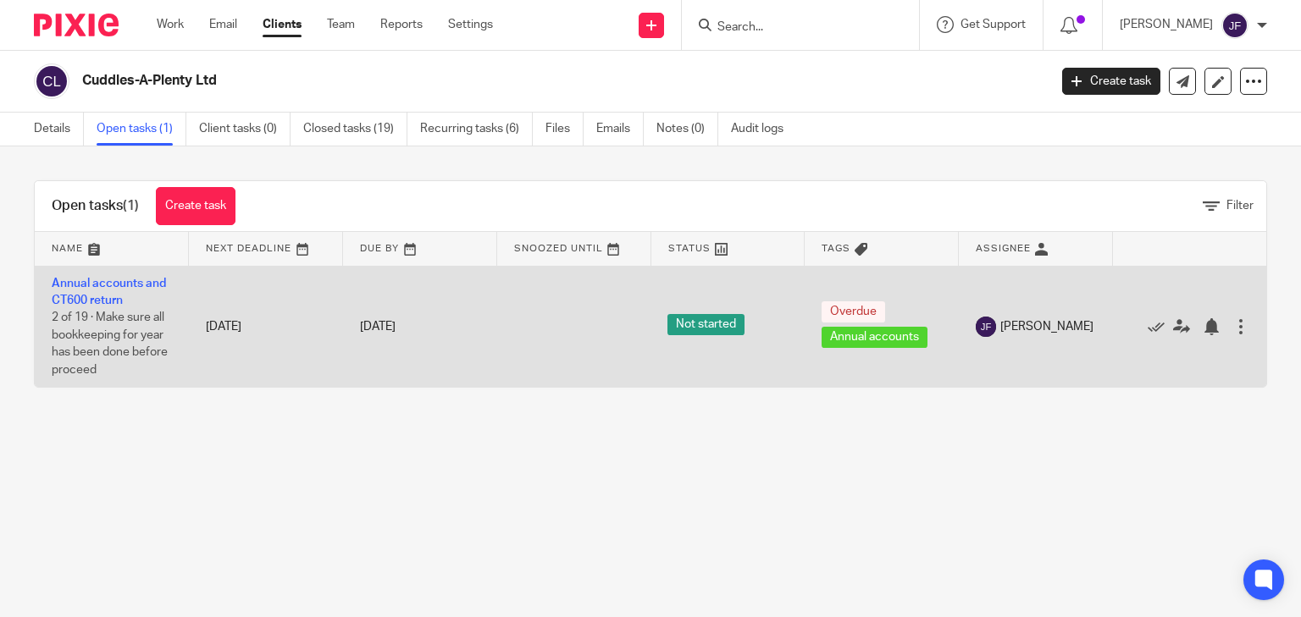
click at [95, 271] on td "Annual accounts and CT600 return 2 of 19 · Make sure all bookkeeping for year h…" at bounding box center [112, 326] width 154 height 121
click at [113, 282] on link "Annual accounts and CT600 return" at bounding box center [109, 292] width 114 height 29
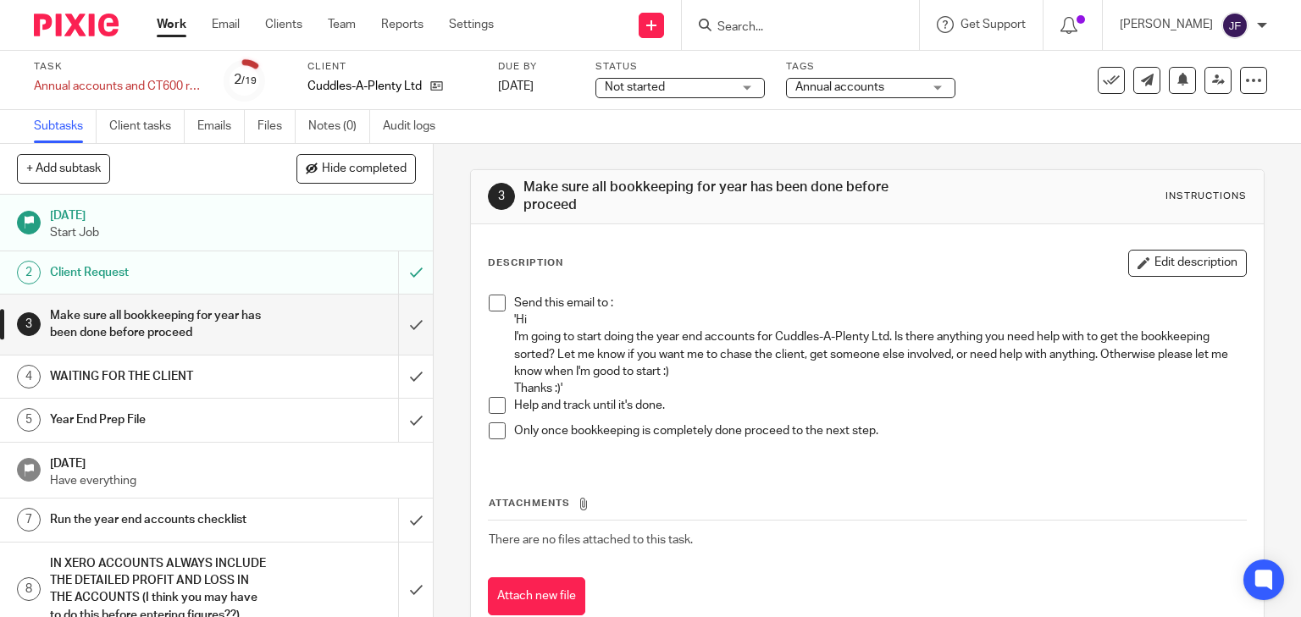
click at [1182, 255] on button "Edit description" at bounding box center [1187, 263] width 119 height 27
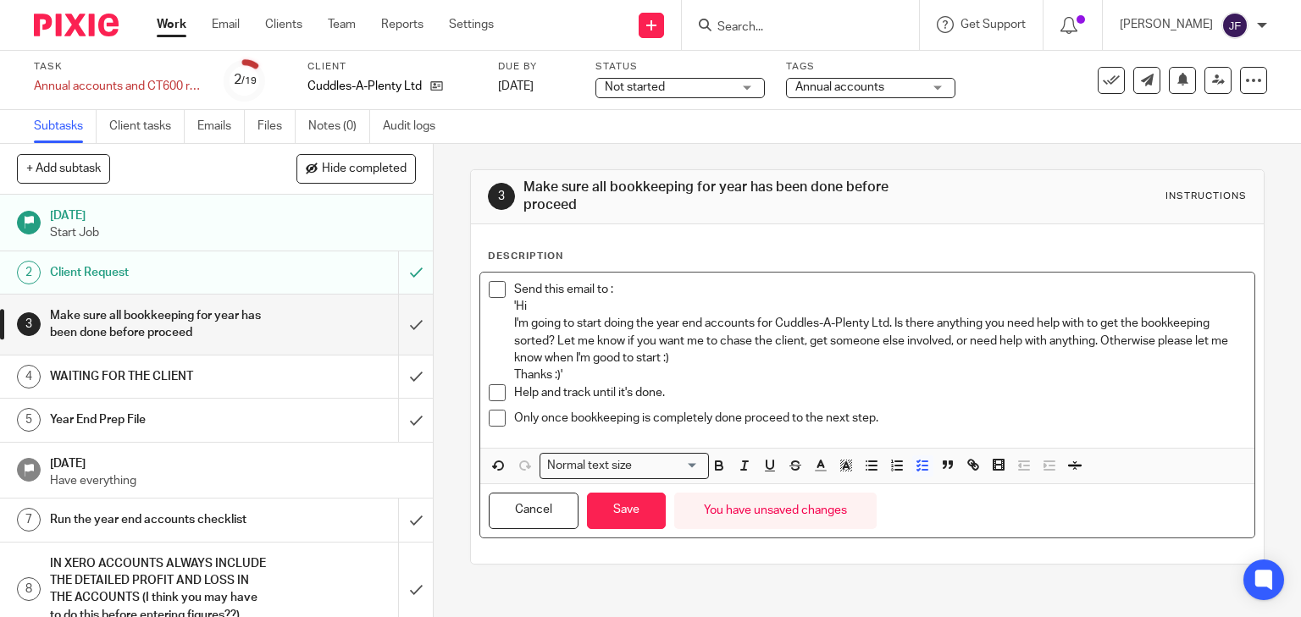
click at [571, 333] on p "I'm going to start doing the year end accounts for Cuddles-A-Plenty Ltd. Is the…" at bounding box center [880, 341] width 733 height 52
click at [608, 305] on p "'Hi" at bounding box center [880, 306] width 733 height 17
click at [484, 506] on div "Cancel Save You have unsaved changes" at bounding box center [867, 510] width 775 height 53
click at [541, 505] on button "Cancel" at bounding box center [534, 511] width 90 height 36
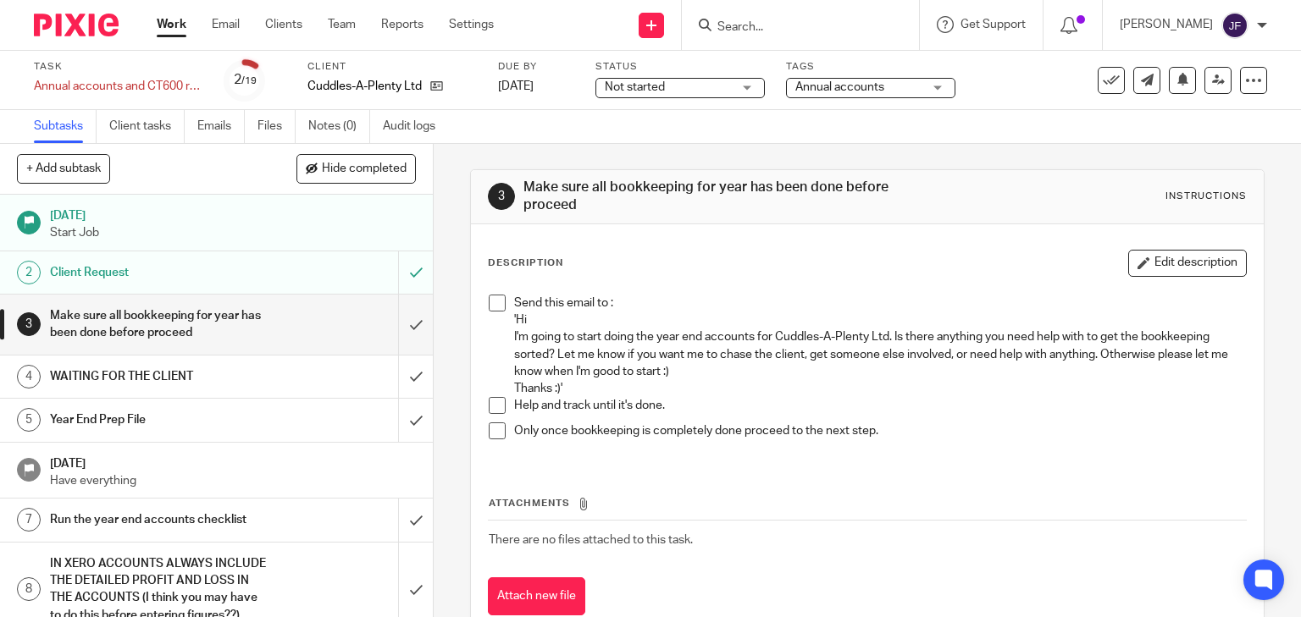
click at [61, 26] on img at bounding box center [76, 25] width 85 height 23
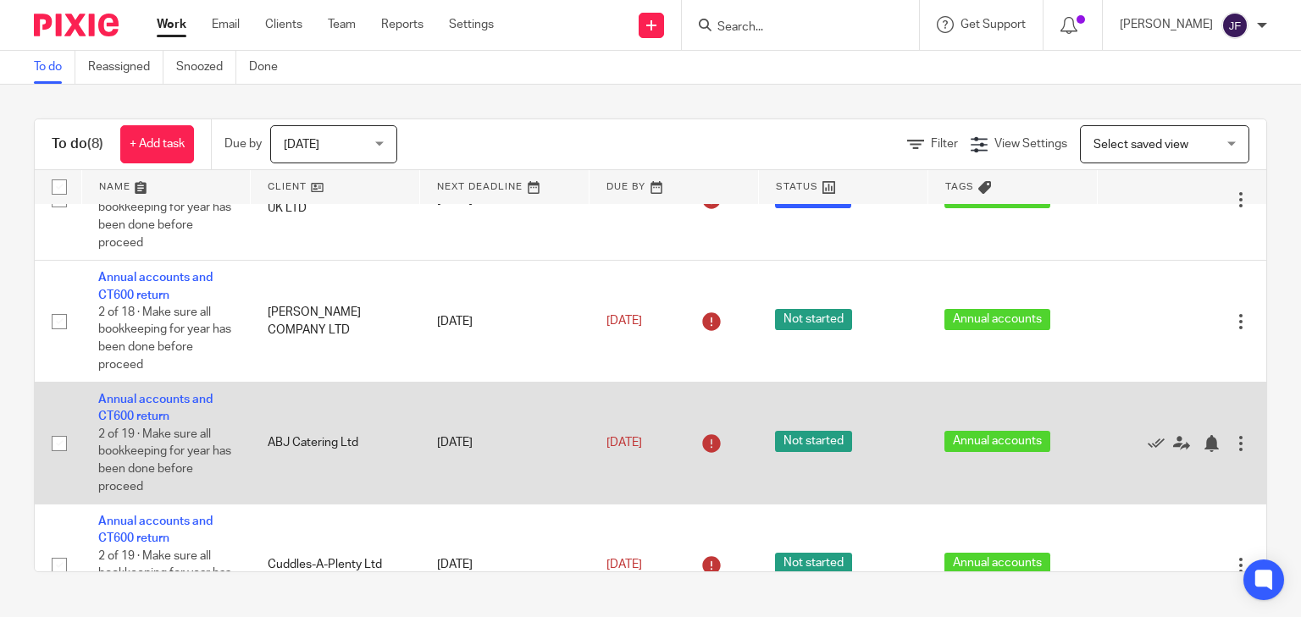
scroll to position [501, 0]
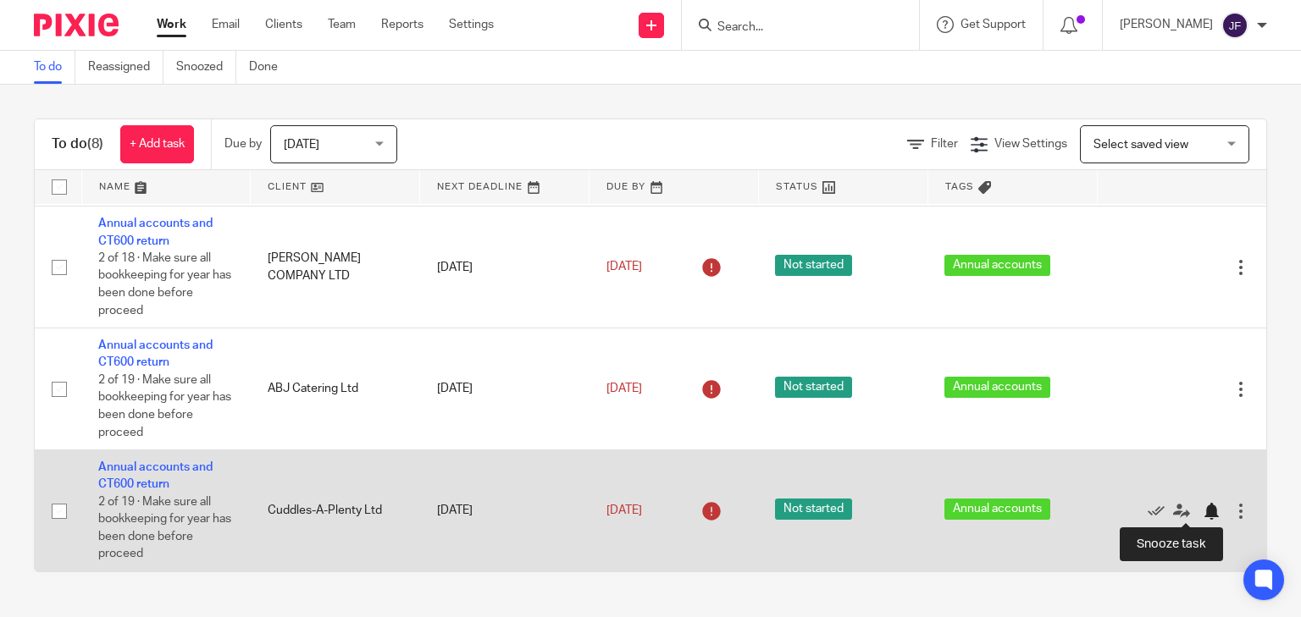
click at [1203, 510] on div at bounding box center [1211, 511] width 17 height 17
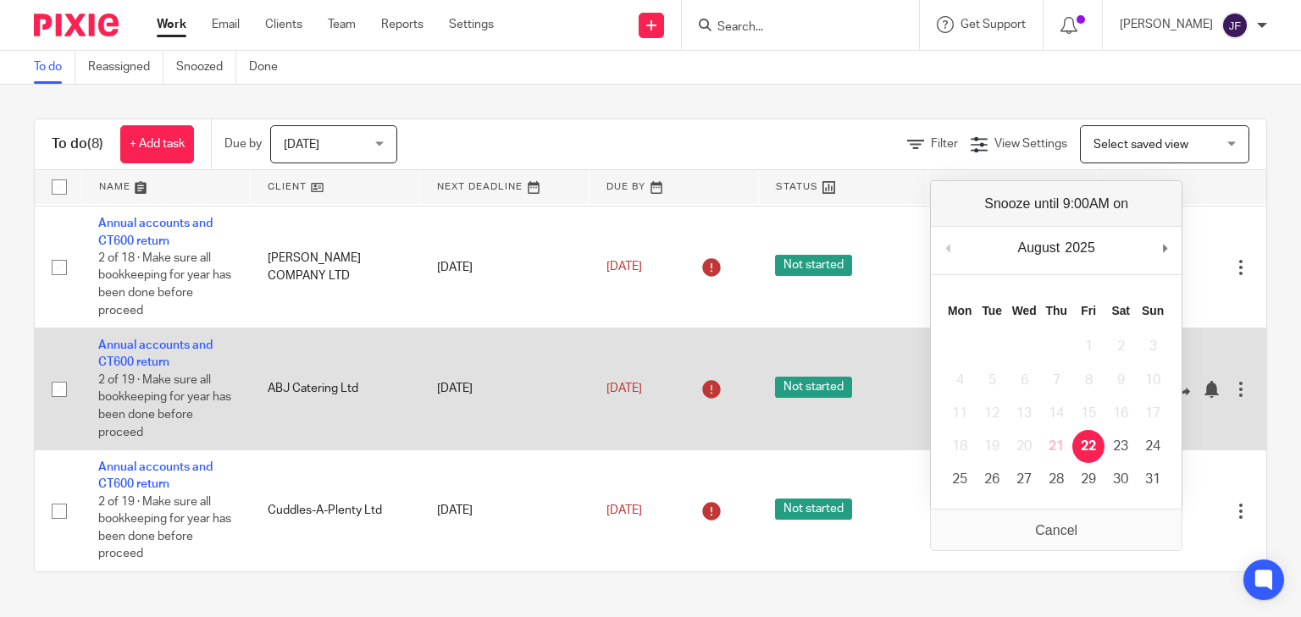
scroll to position [379, 0]
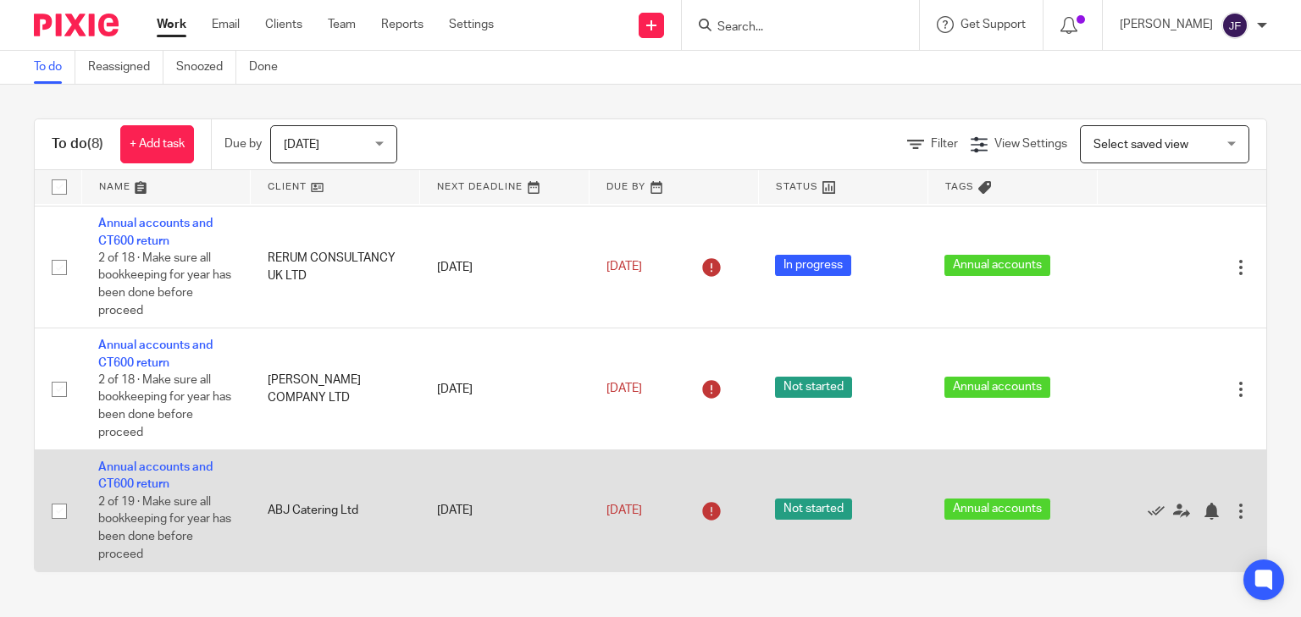
click at [296, 508] on td "ABJ Catering Ltd" at bounding box center [335, 511] width 169 height 121
drag, startPoint x: 179, startPoint y: 462, endPoint x: 226, endPoint y: 475, distance: 49.1
click at [180, 462] on link "Annual accounts and CT600 return" at bounding box center [155, 476] width 114 height 29
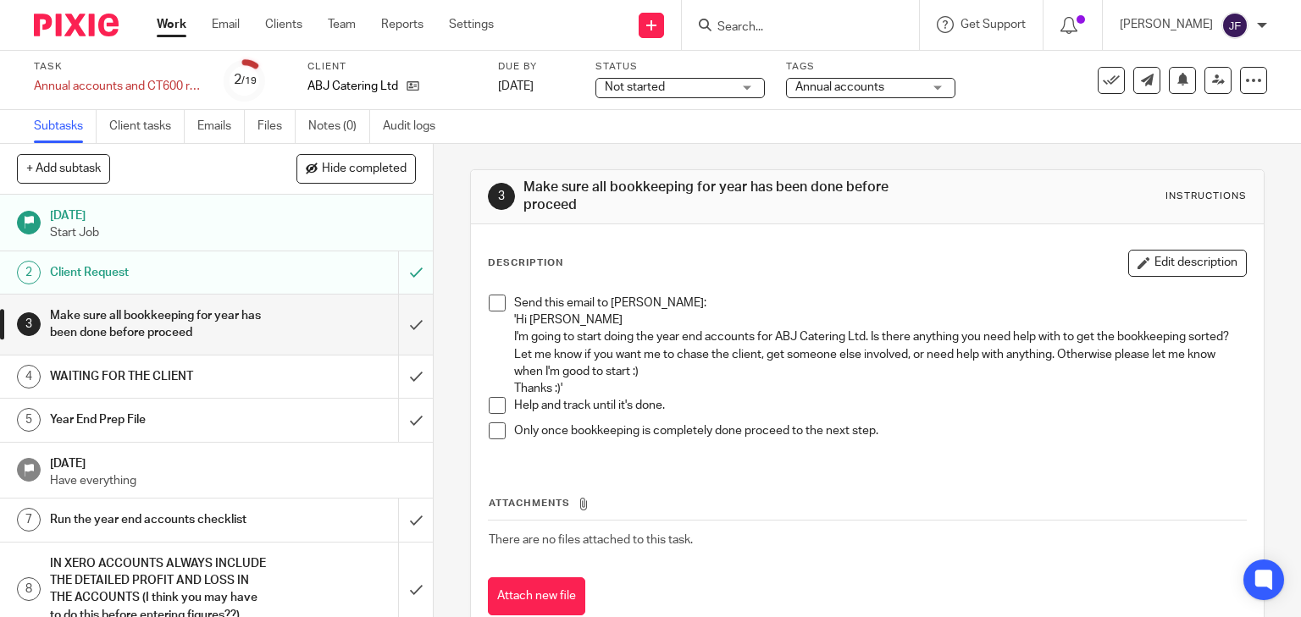
drag, startPoint x: 1160, startPoint y: 262, endPoint x: 1118, endPoint y: 274, distance: 44.2
click at [1160, 262] on button "Edit description" at bounding box center [1187, 263] width 119 height 27
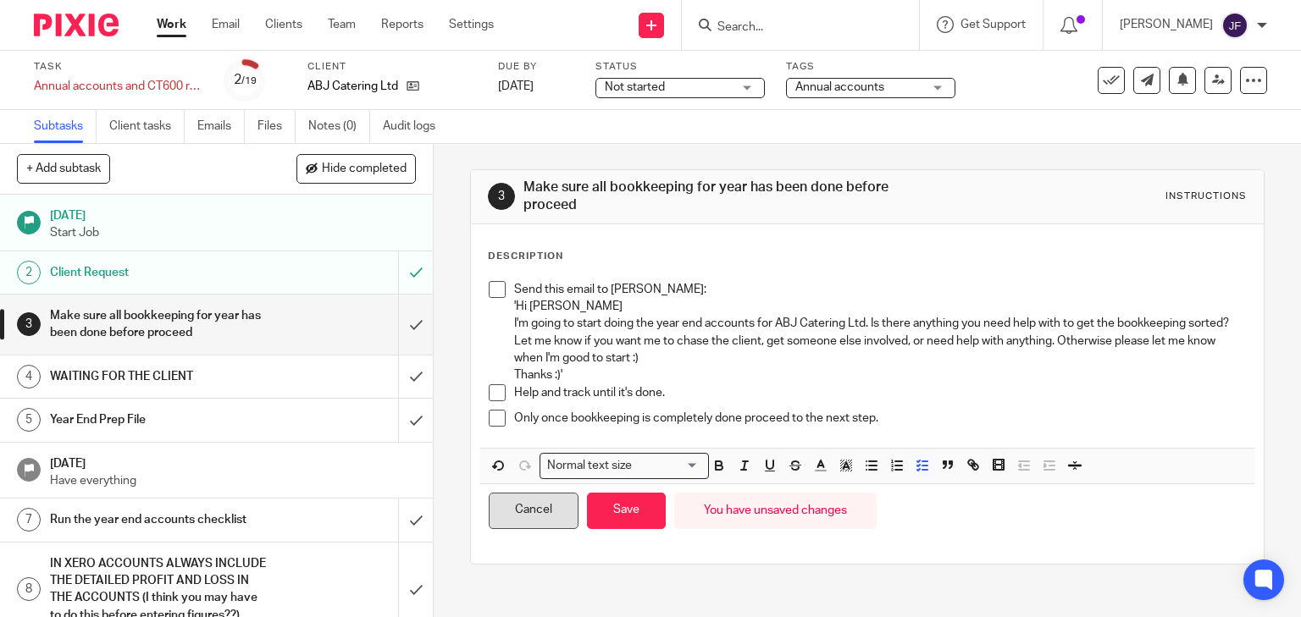
click at [546, 505] on button "Cancel" at bounding box center [534, 511] width 90 height 36
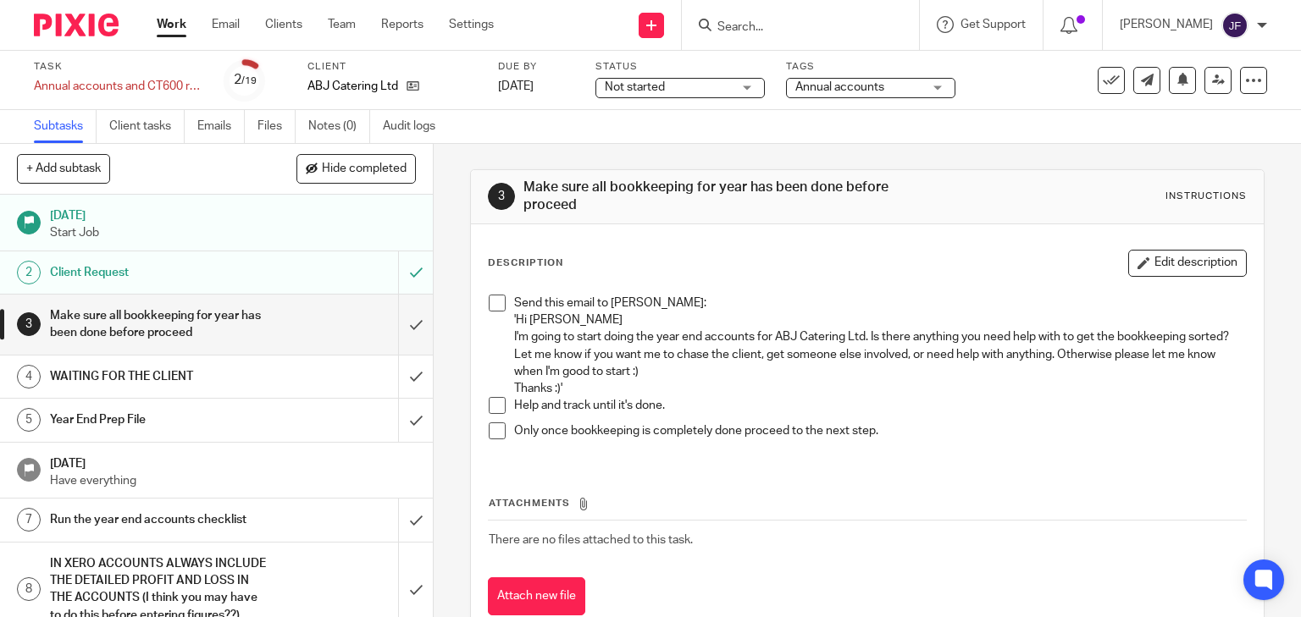
click at [88, 18] on img at bounding box center [76, 25] width 85 height 23
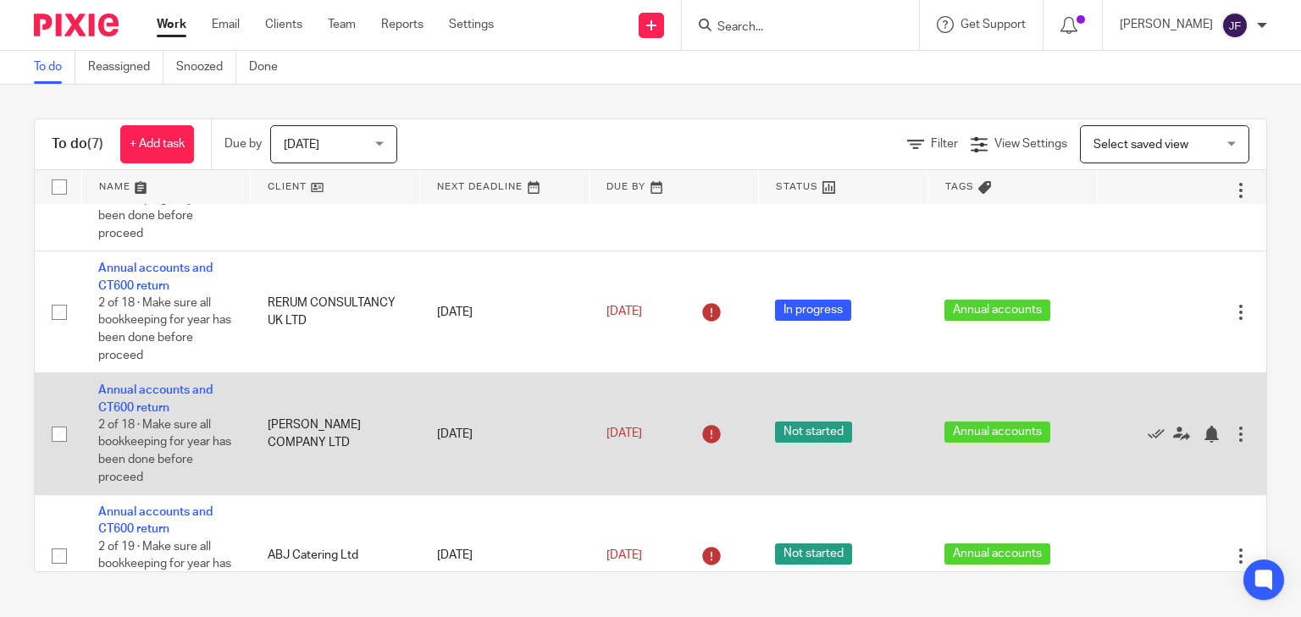
scroll to position [379, 0]
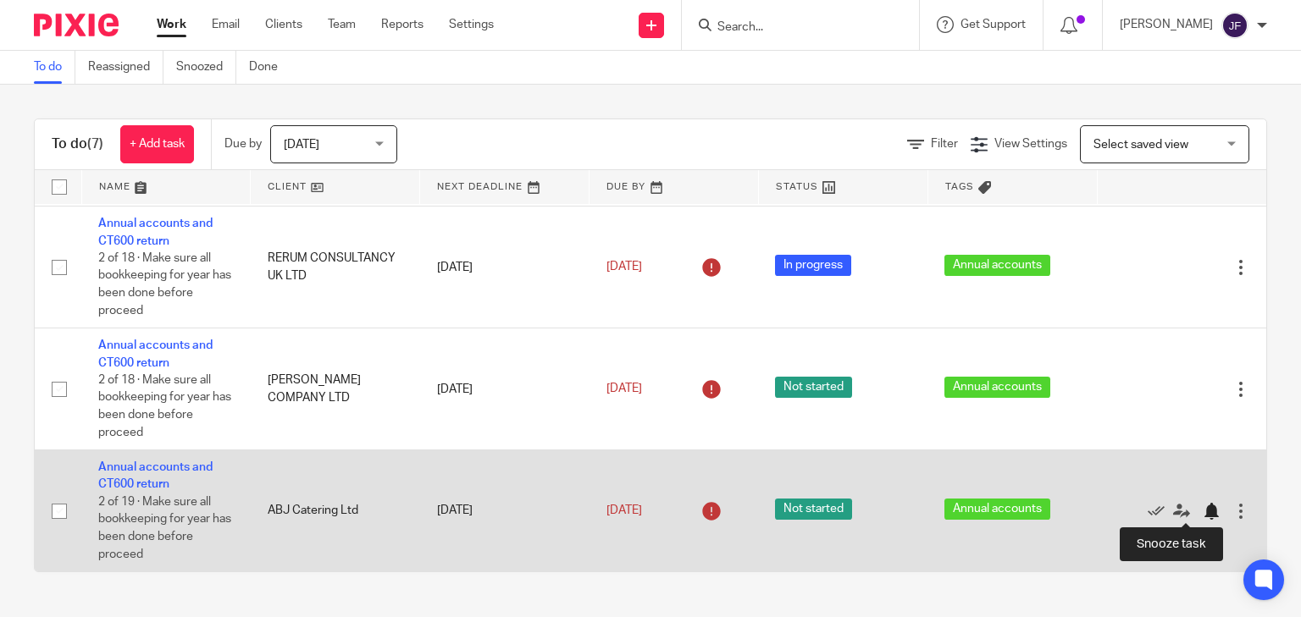
click at [1203, 514] on div at bounding box center [1211, 511] width 17 height 17
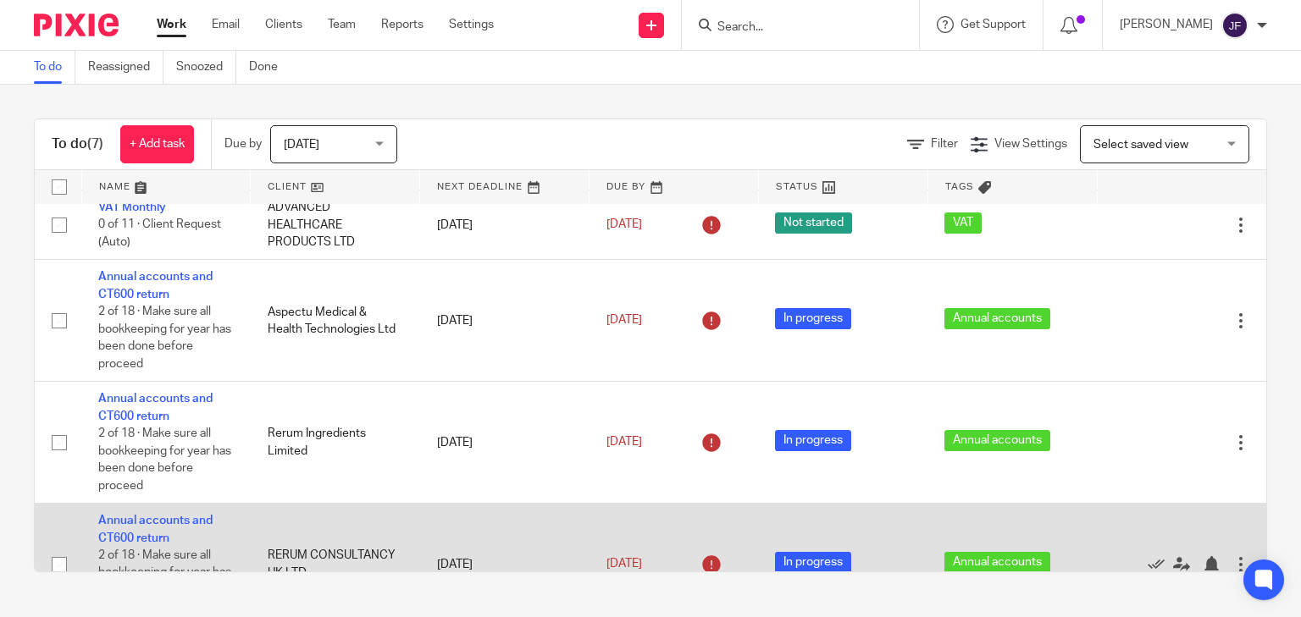
scroll to position [53, 0]
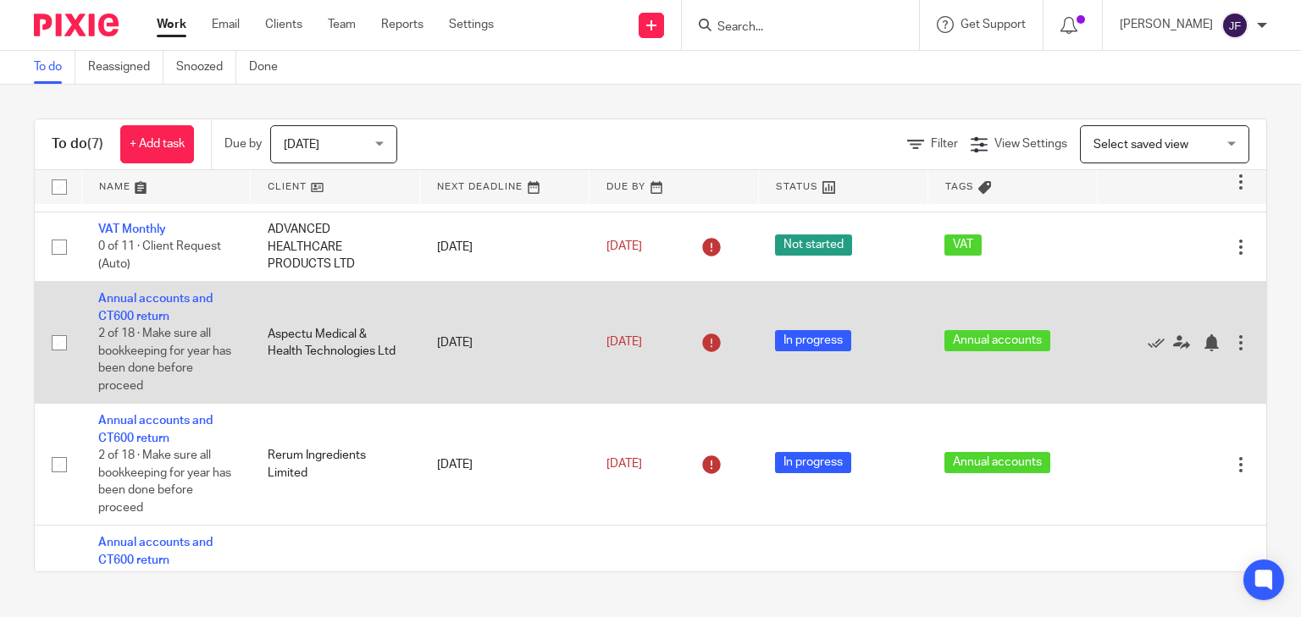
drag, startPoint x: 170, startPoint y: 301, endPoint x: 180, endPoint y: 308, distance: 12.2
click at [170, 301] on link "Annual accounts and CT600 return" at bounding box center [155, 307] width 114 height 29
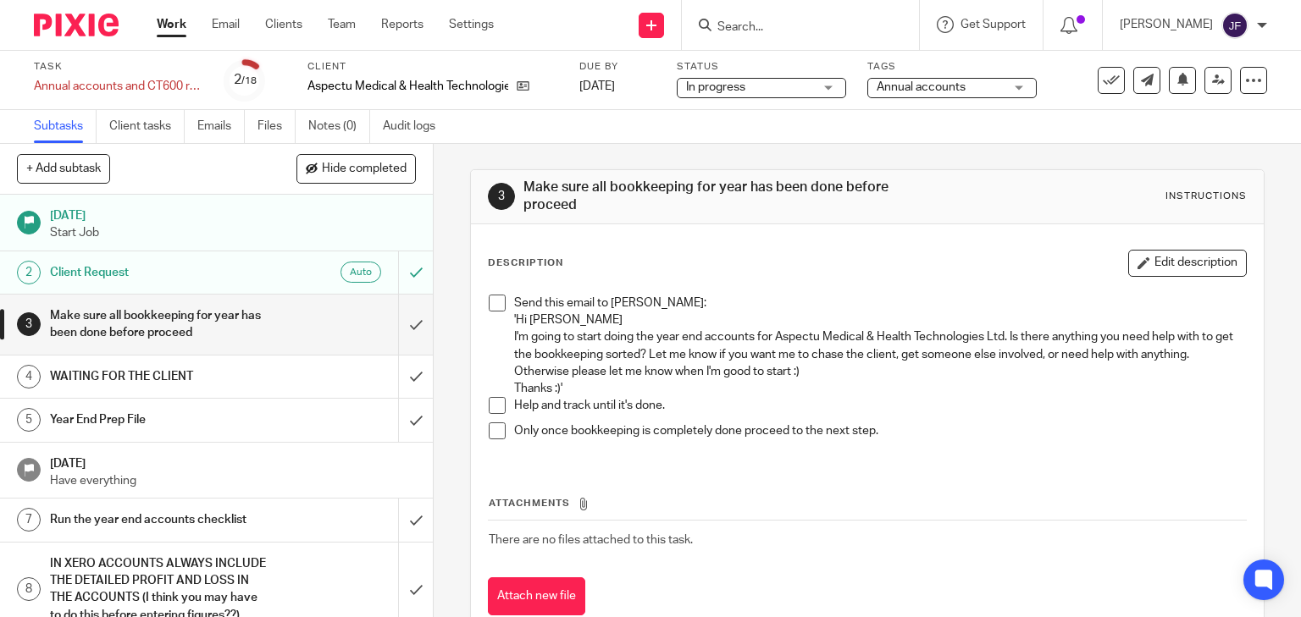
drag, startPoint x: 59, startPoint y: 30, endPoint x: 71, endPoint y: 47, distance: 20.7
click at [59, 30] on img at bounding box center [76, 25] width 85 height 23
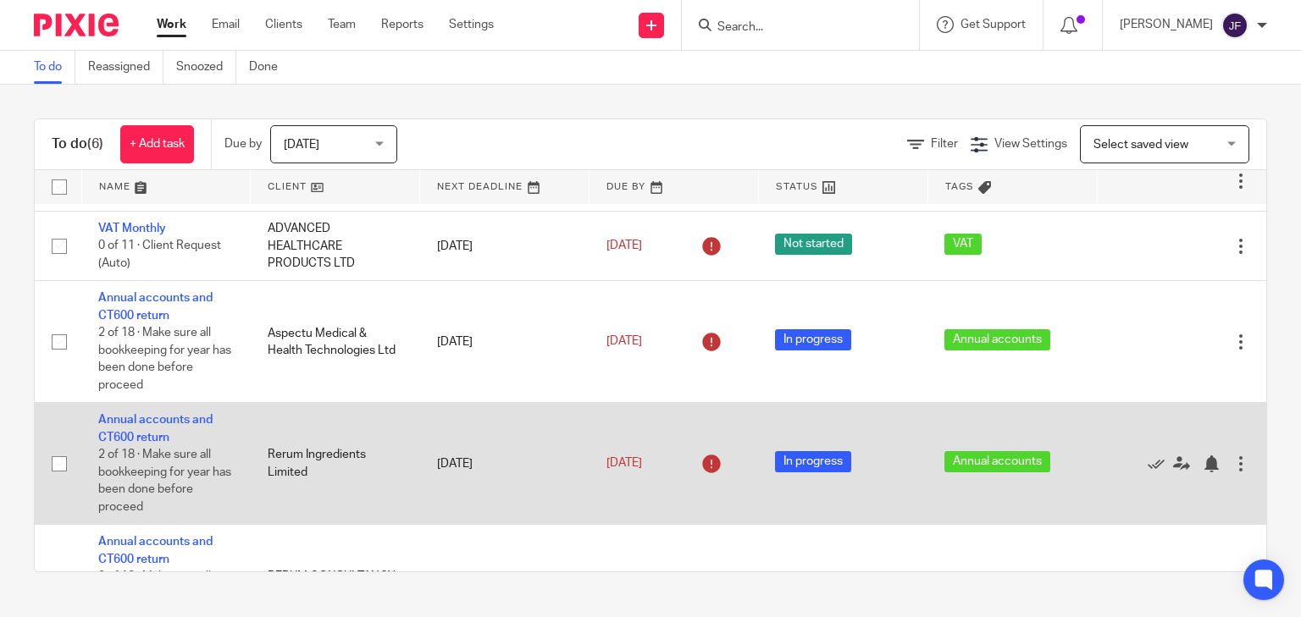
scroll to position [135, 0]
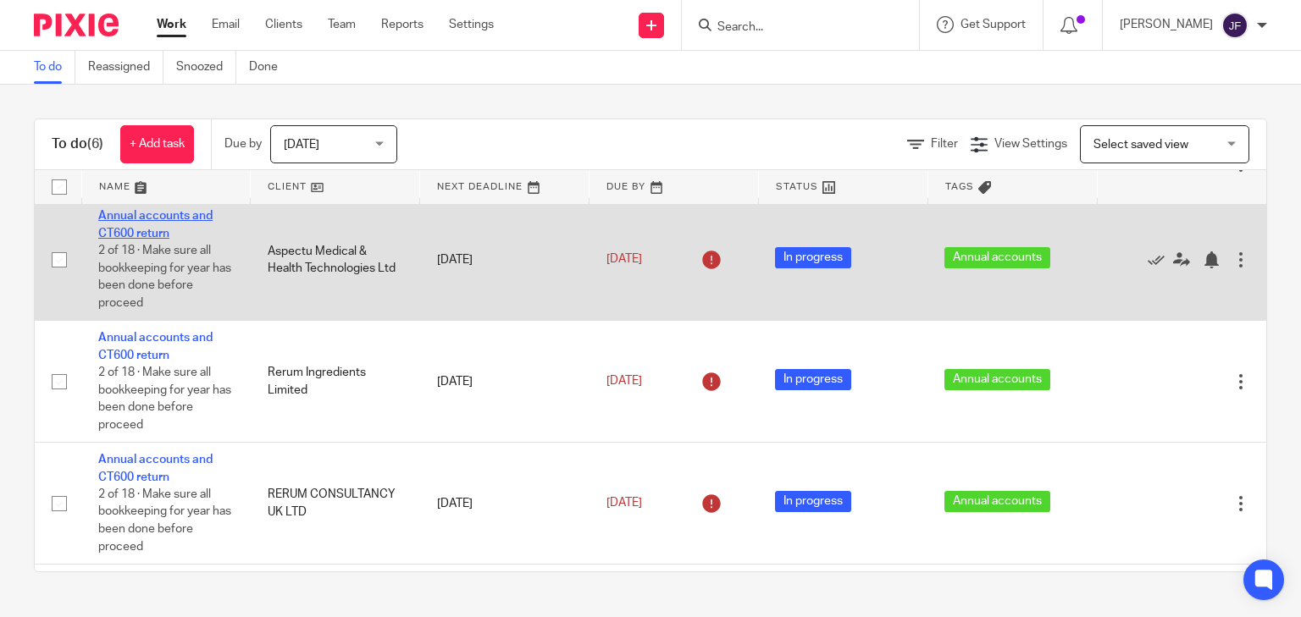
click at [118, 230] on link "Annual accounts and CT600 return" at bounding box center [155, 224] width 114 height 29
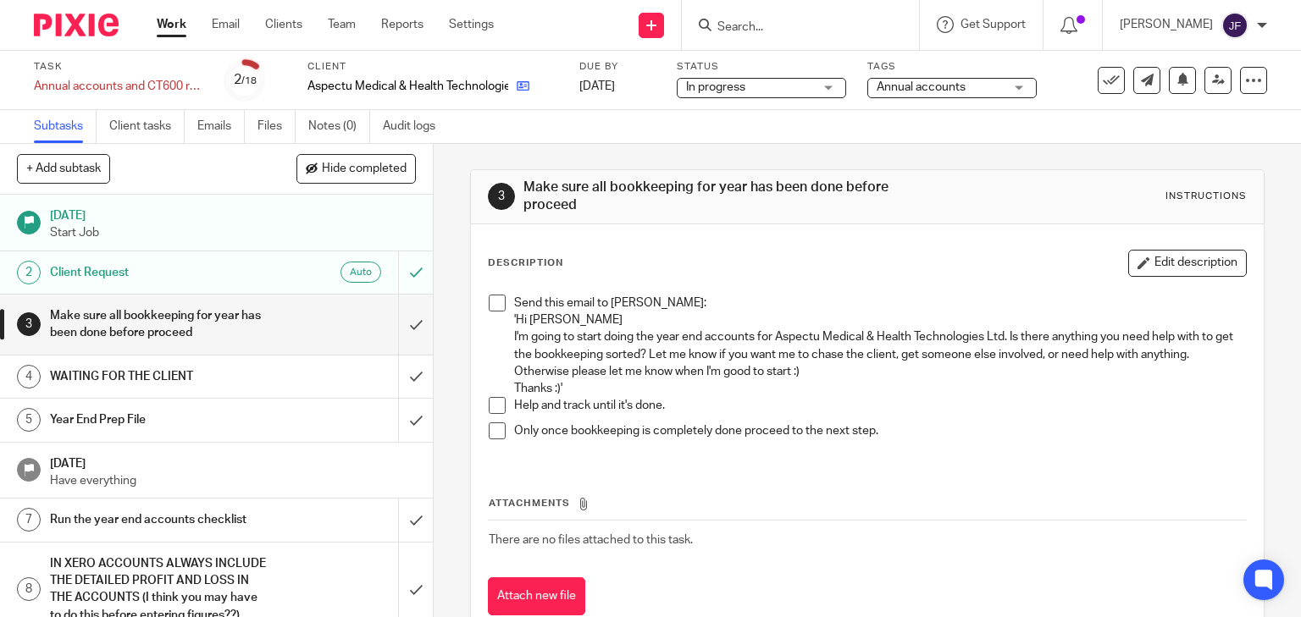
click at [515, 89] on link at bounding box center [518, 86] width 21 height 17
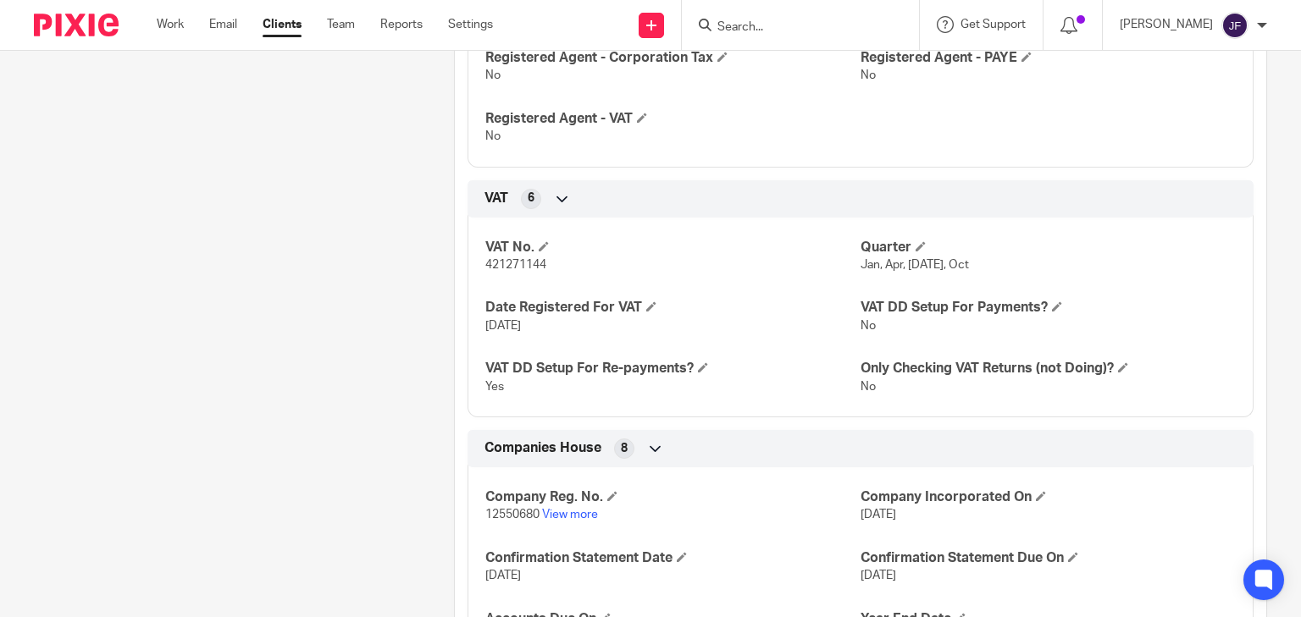
scroll to position [948, 0]
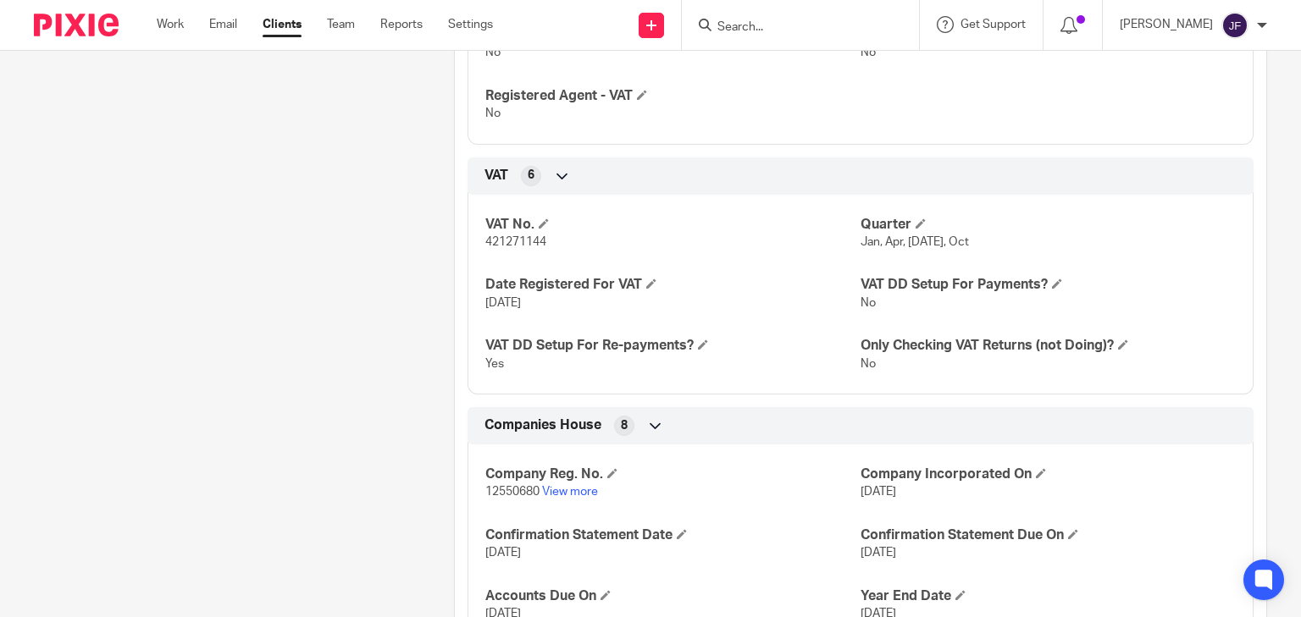
click at [589, 484] on p "12550680 View more" at bounding box center [672, 492] width 375 height 17
click at [585, 486] on link "View more" at bounding box center [570, 492] width 56 height 12
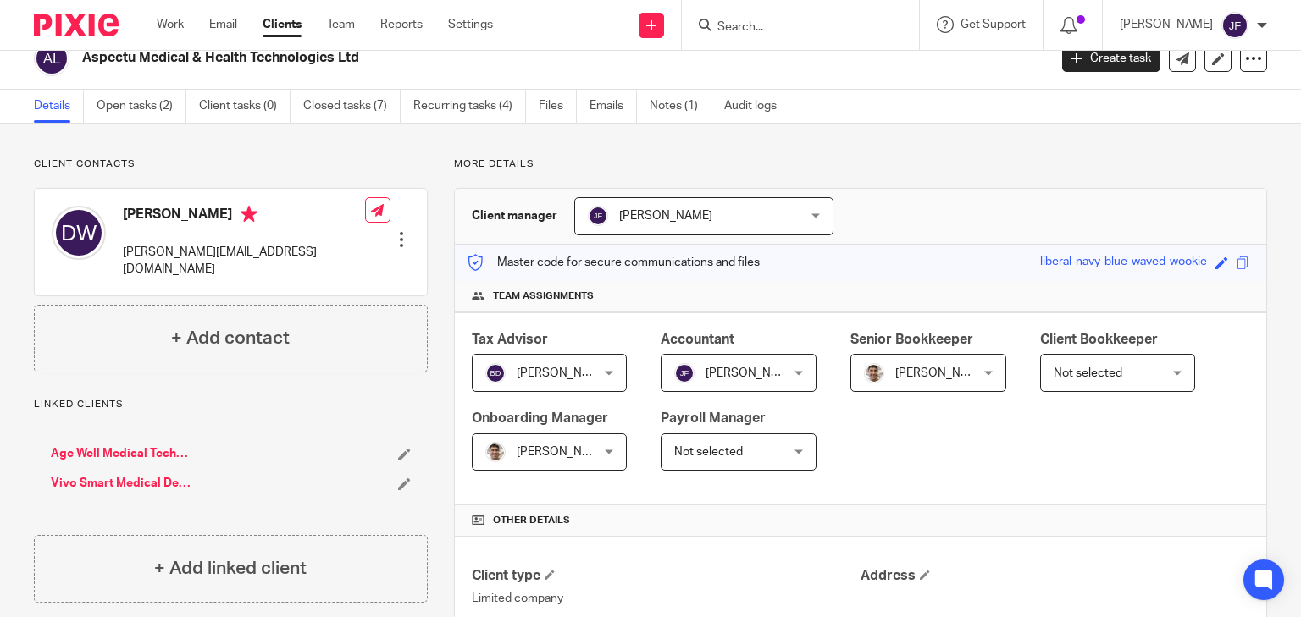
scroll to position [0, 0]
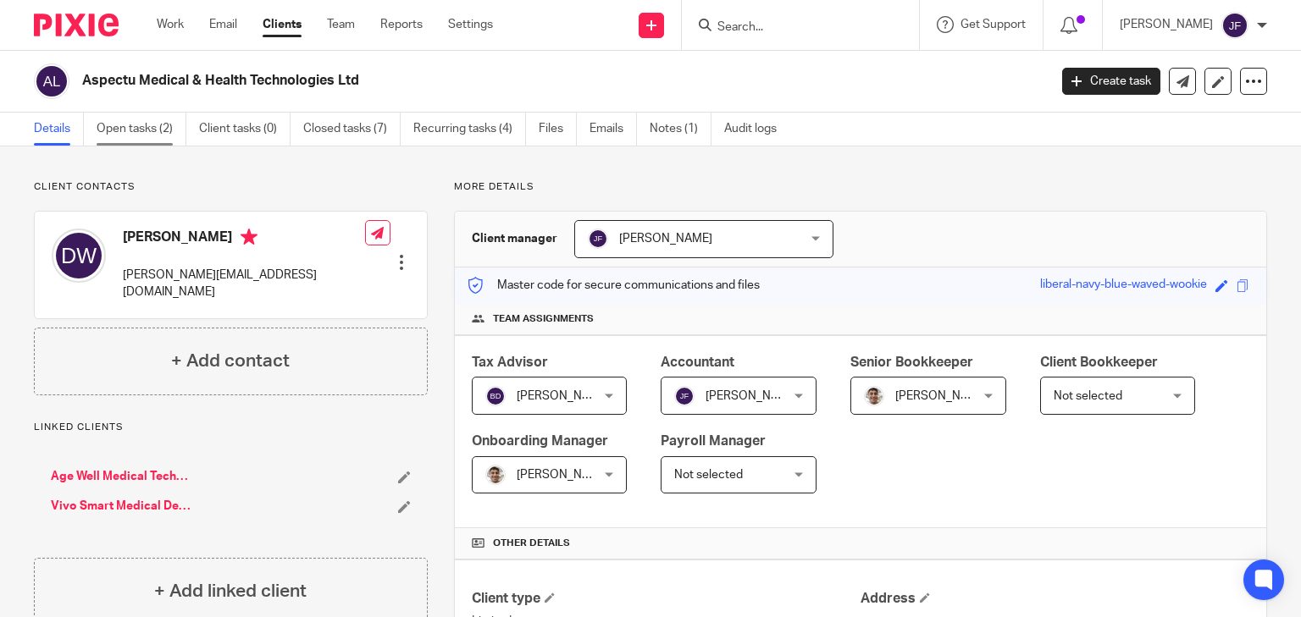
drag, startPoint x: 132, startPoint y: 118, endPoint x: 141, endPoint y: 130, distance: 15.1
click at [133, 118] on link "Open tasks (2)" at bounding box center [142, 129] width 90 height 33
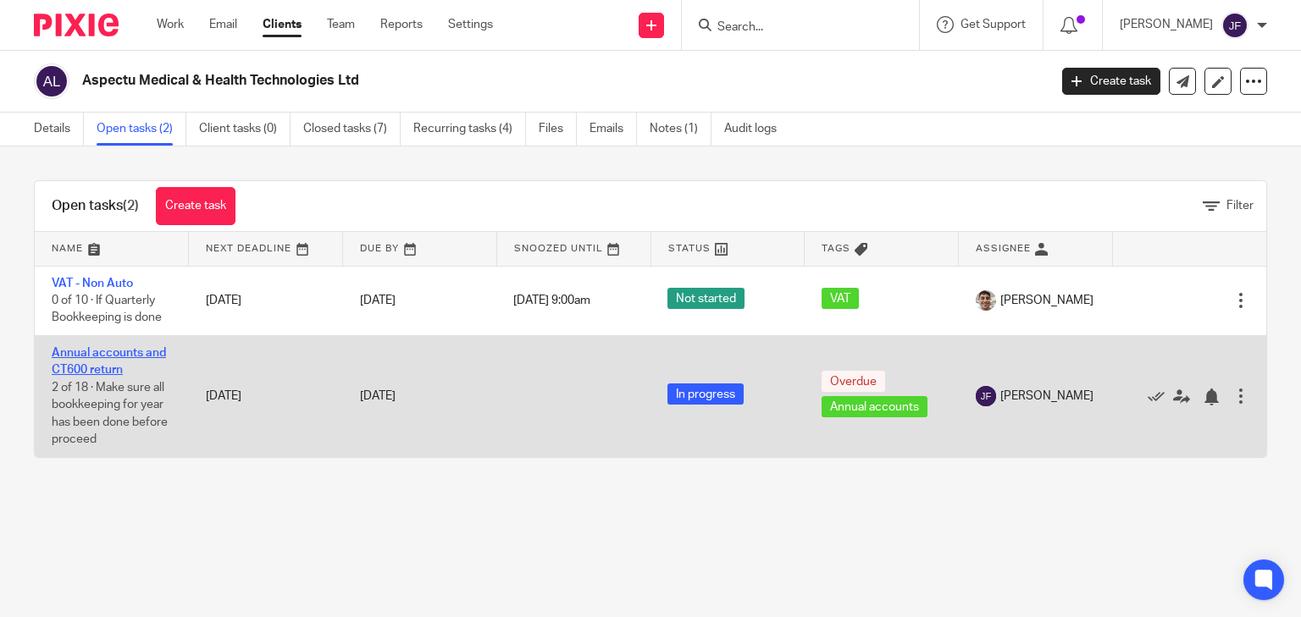
click at [128, 351] on link "Annual accounts and CT600 return" at bounding box center [109, 361] width 114 height 29
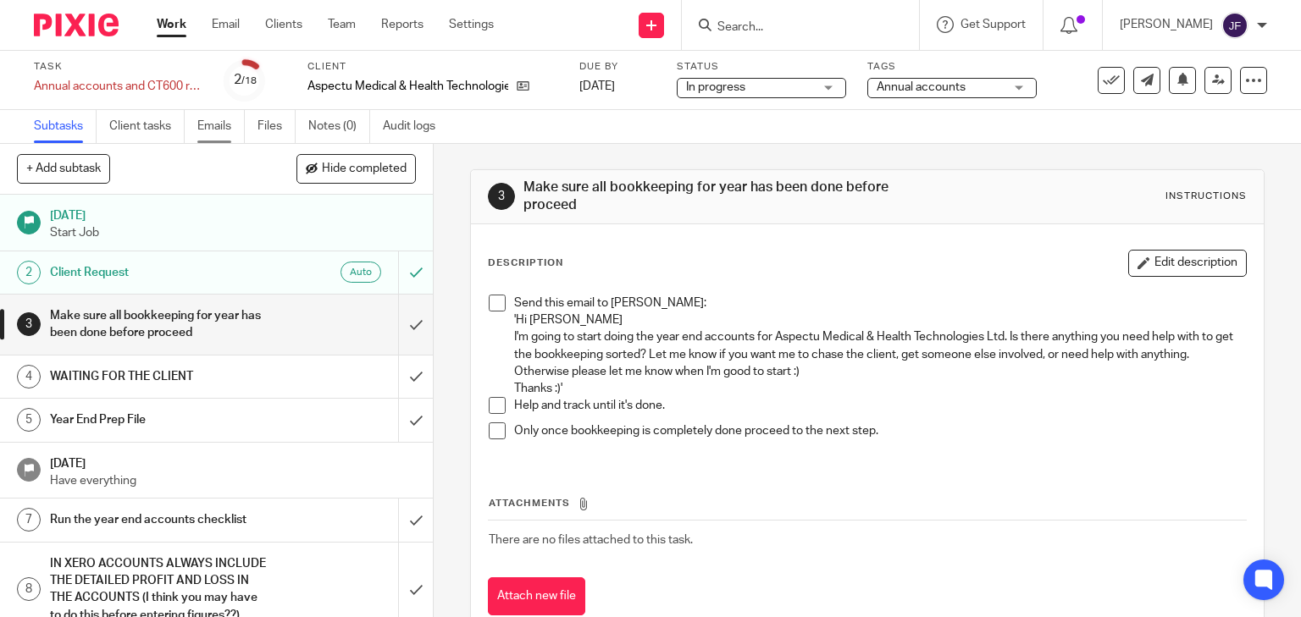
click at [224, 117] on link "Emails" at bounding box center [220, 126] width 47 height 33
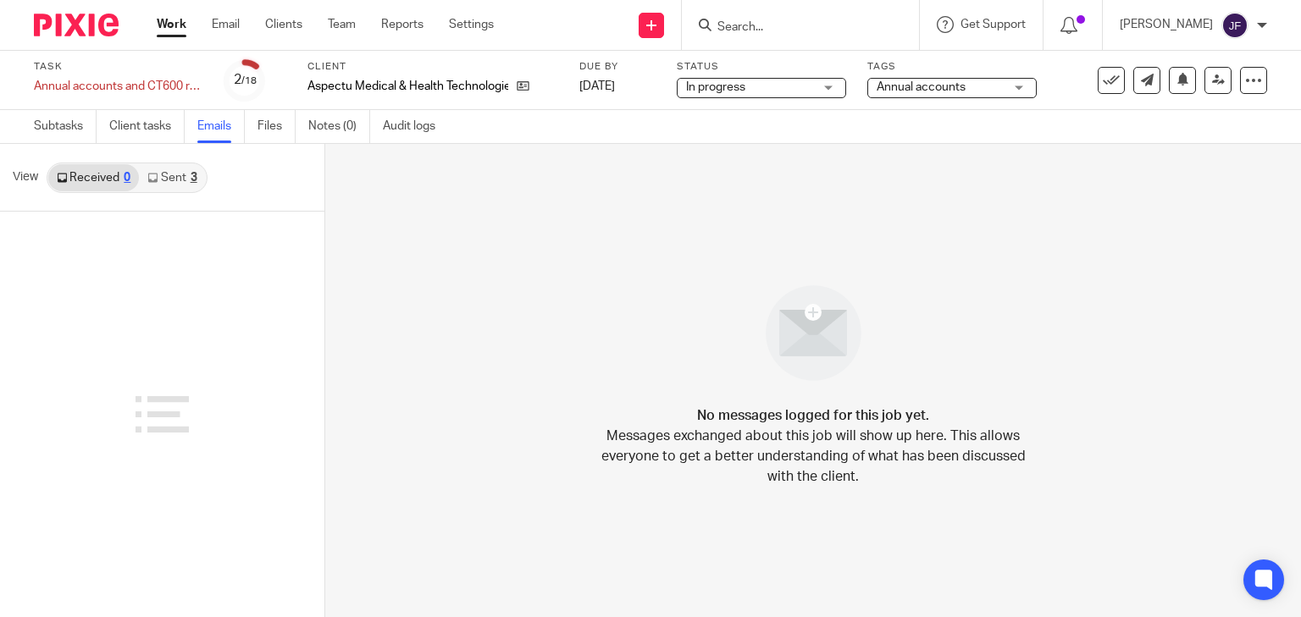
click at [177, 183] on link "Sent 3" at bounding box center [172, 177] width 66 height 27
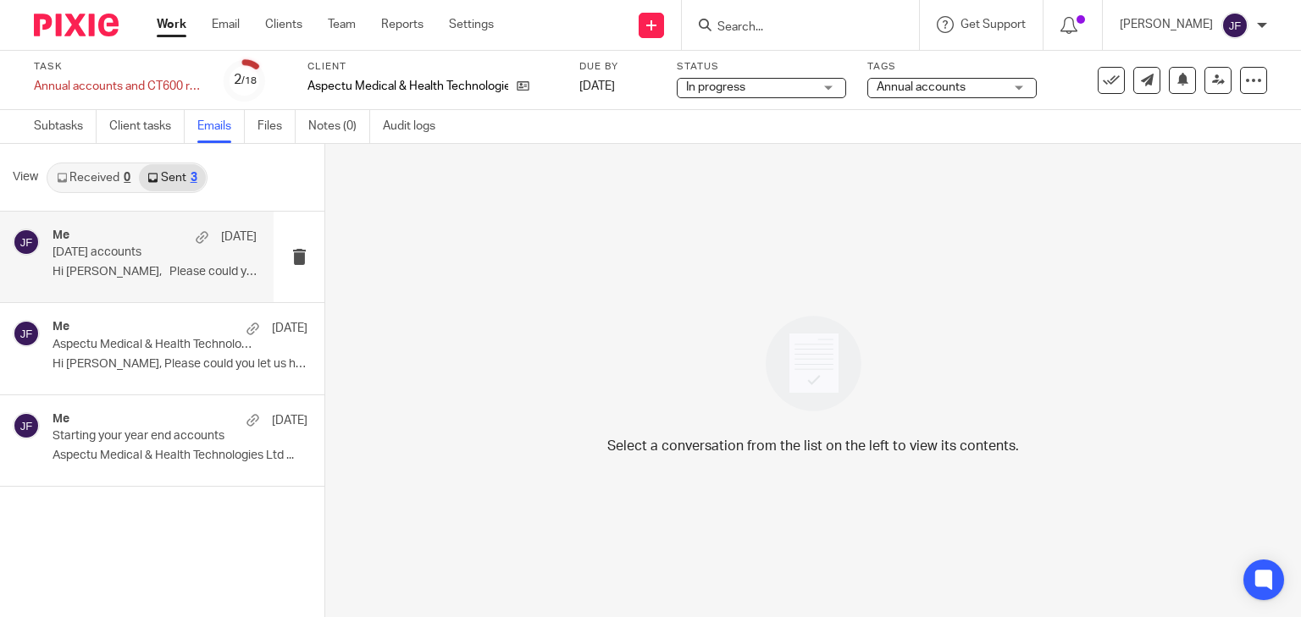
click at [173, 261] on div "Me [DATE] [DATE] accounts Hi [PERSON_NAME], Please could you let us have..." at bounding box center [155, 257] width 204 height 57
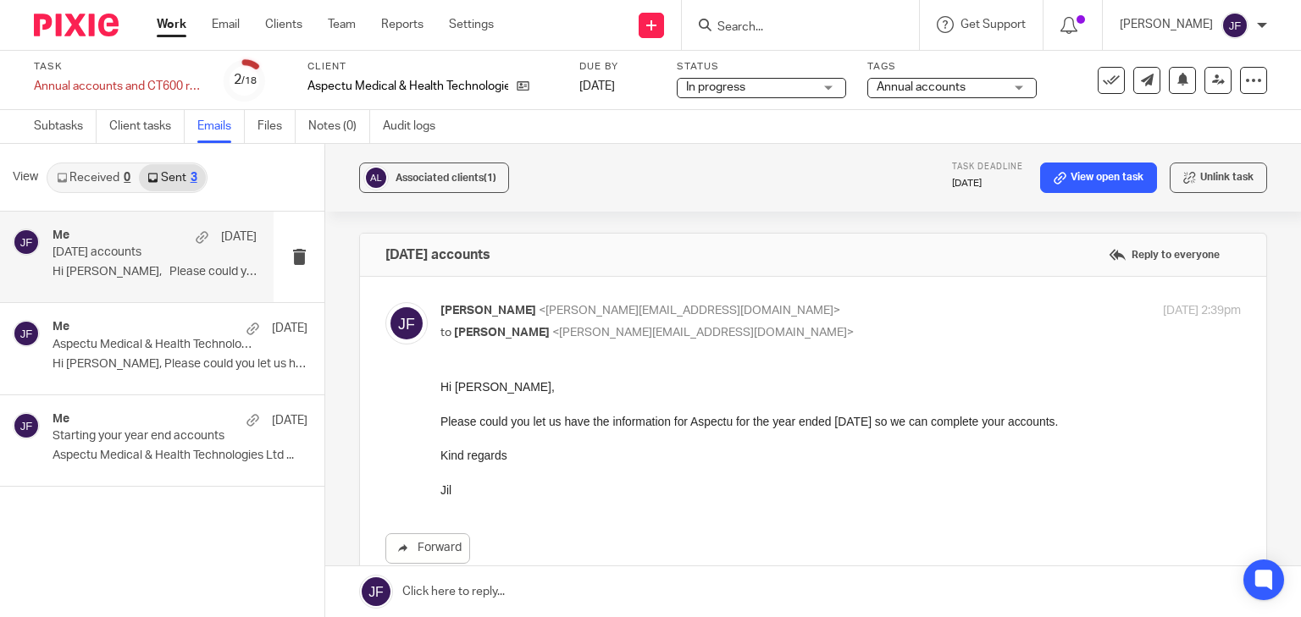
click at [85, 24] on img at bounding box center [76, 25] width 85 height 23
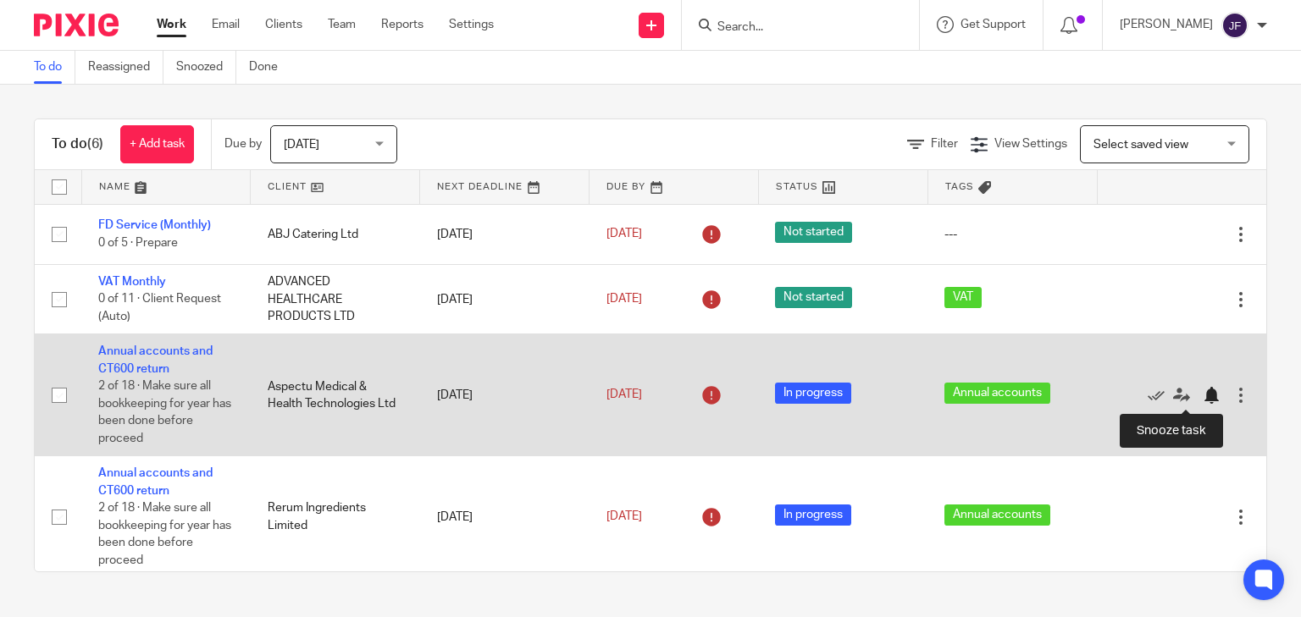
click at [1203, 395] on div at bounding box center [1211, 395] width 17 height 17
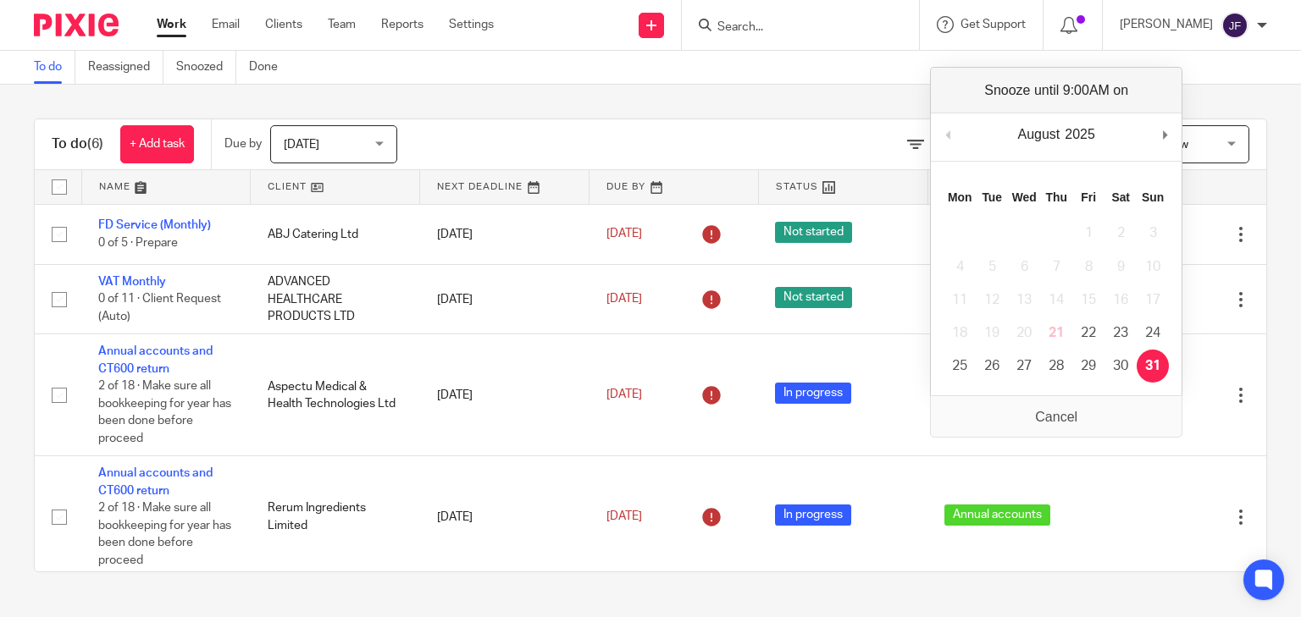
drag, startPoint x: 1155, startPoint y: 366, endPoint x: 1037, endPoint y: 372, distance: 118.7
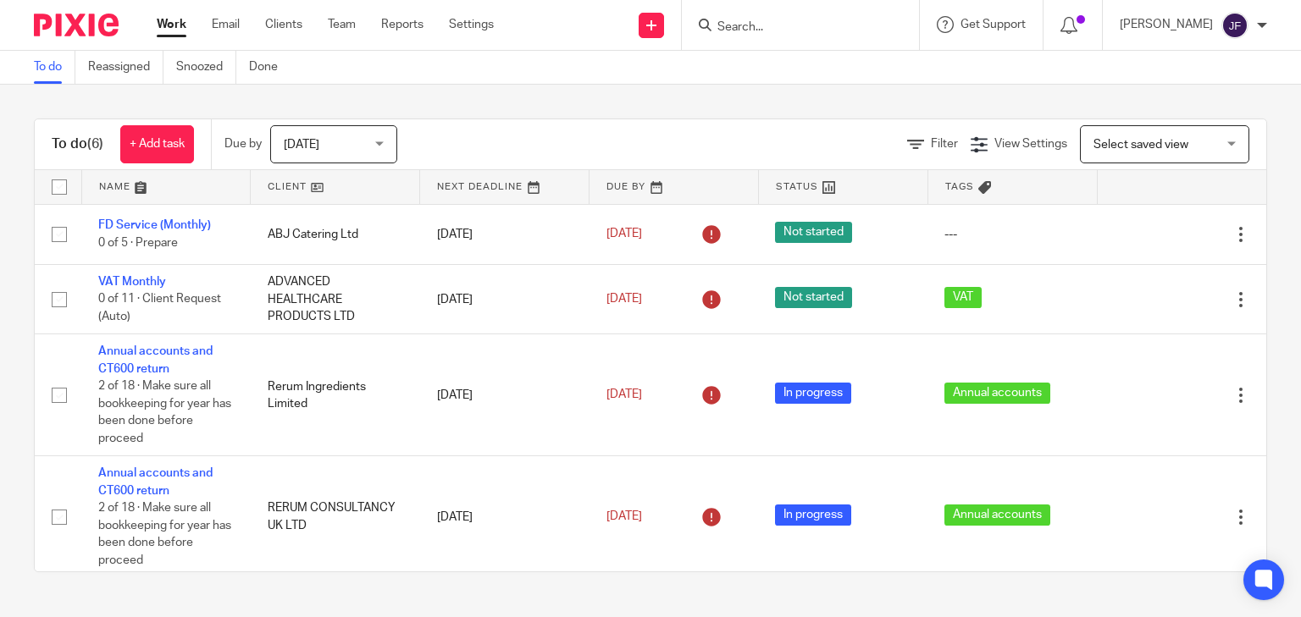
click at [808, 22] on input "Search" at bounding box center [792, 27] width 152 height 15
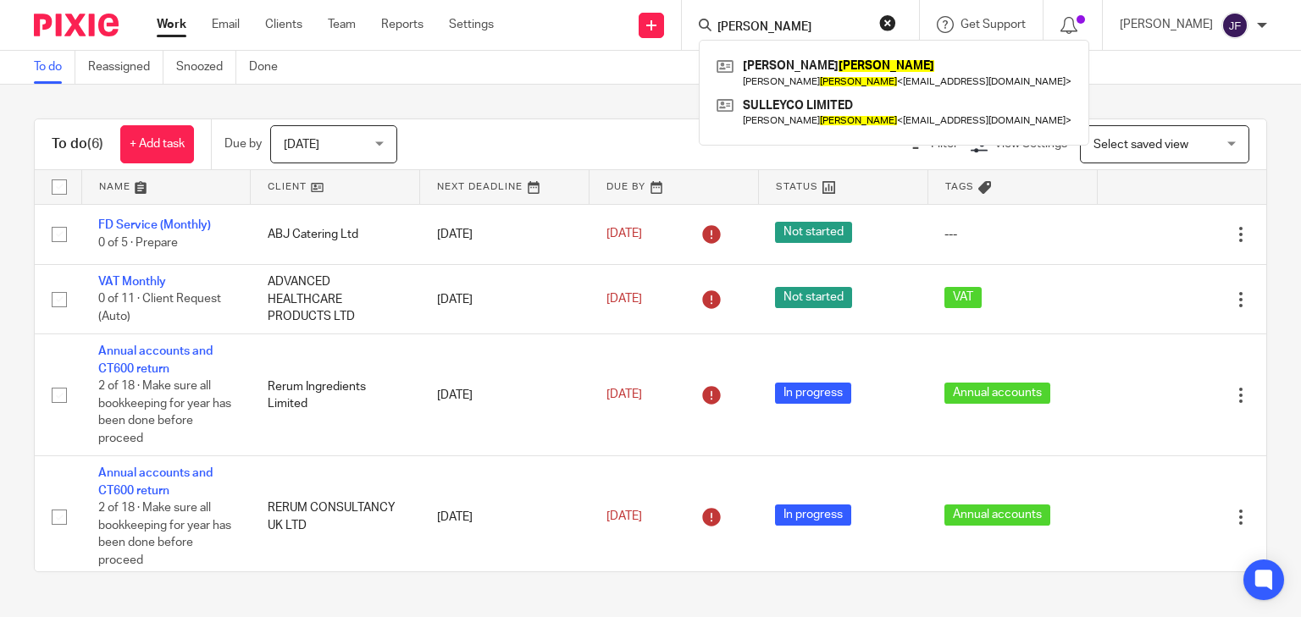
type input "thomas"
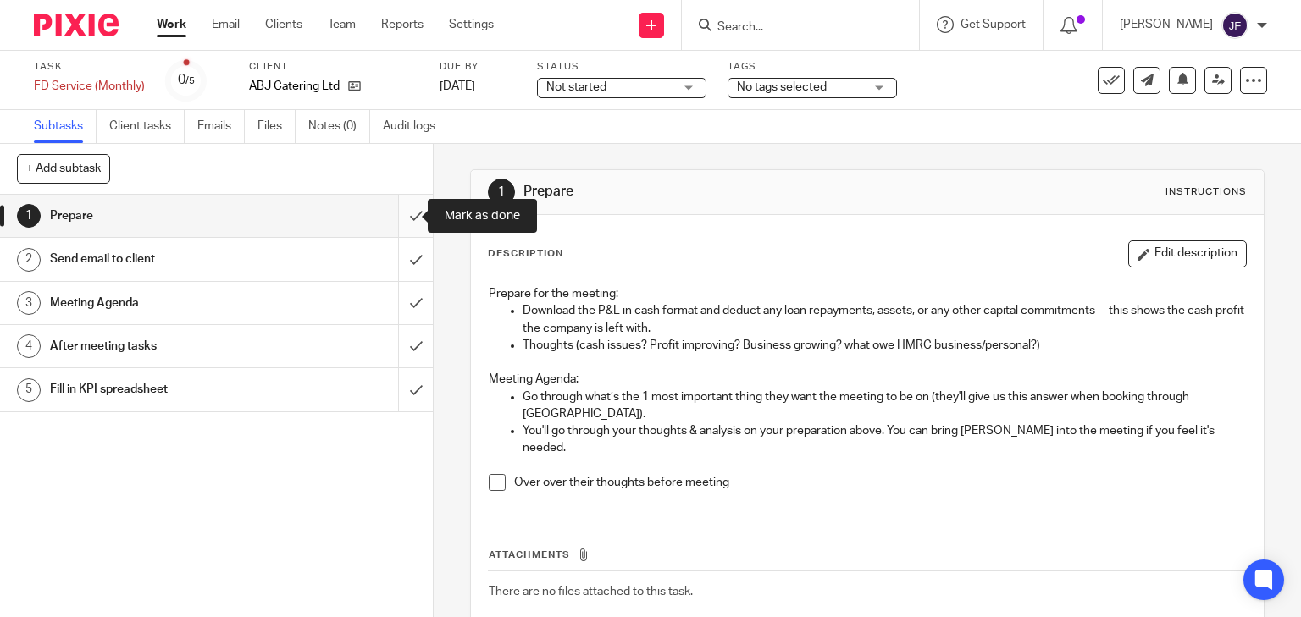
click at [408, 218] on input "submit" at bounding box center [216, 216] width 433 height 42
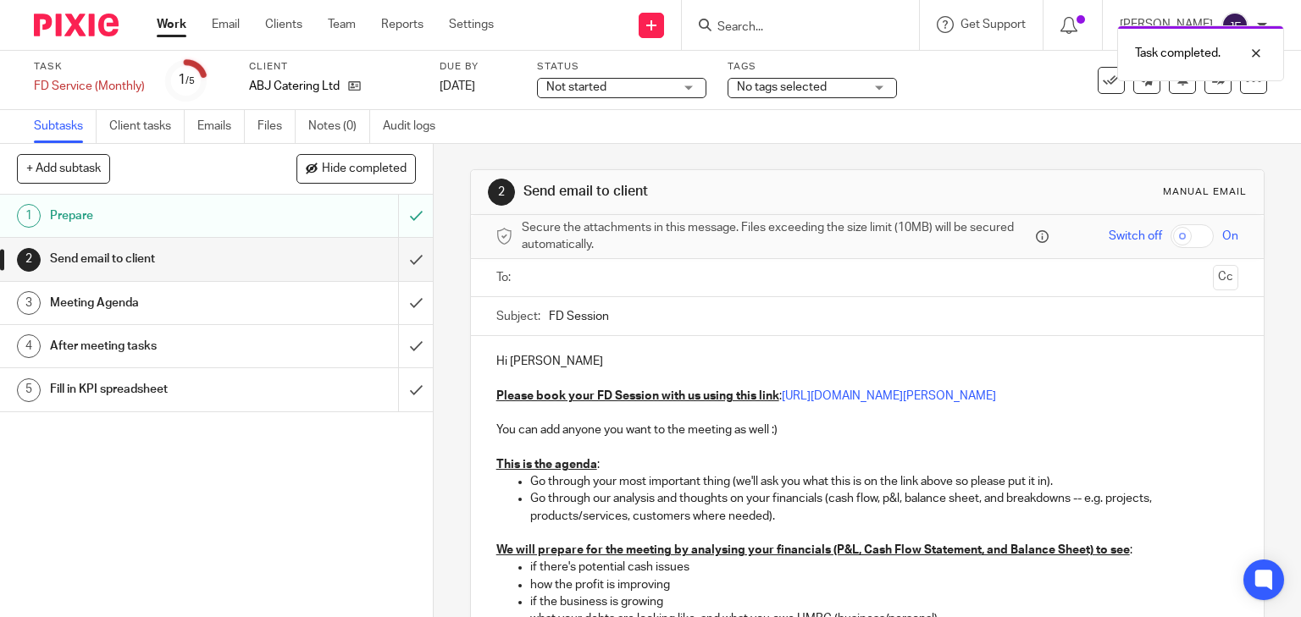
click at [615, 285] on input "text" at bounding box center [867, 277] width 678 height 19
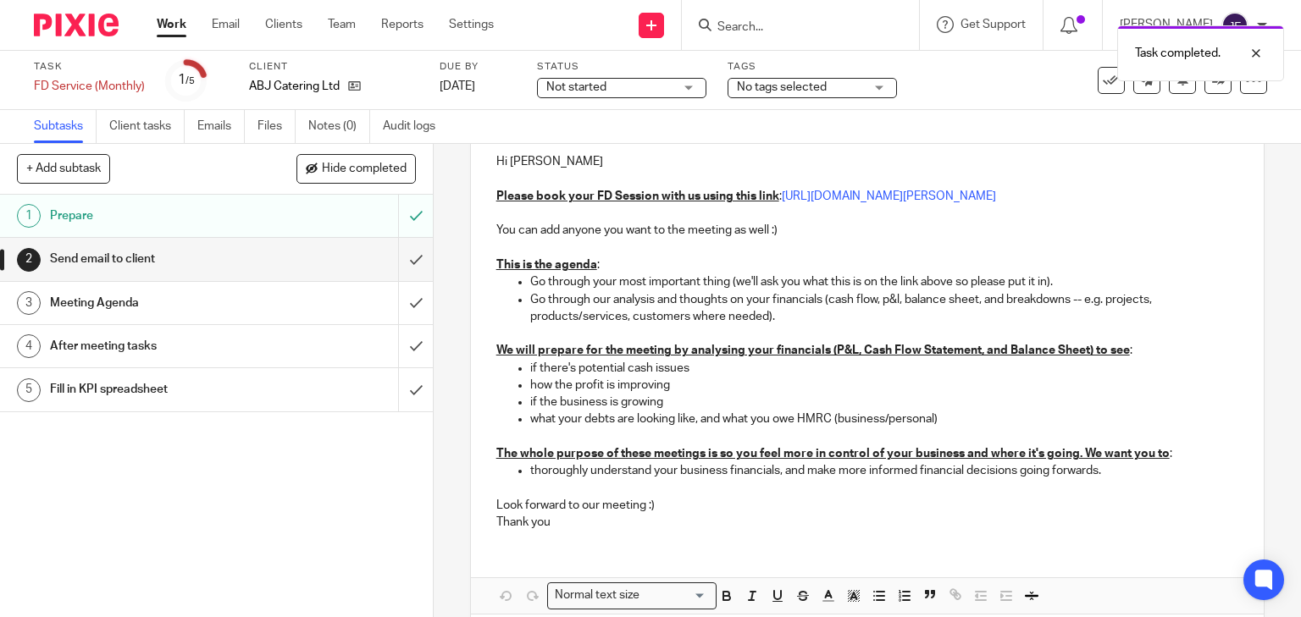
scroll to position [279, 0]
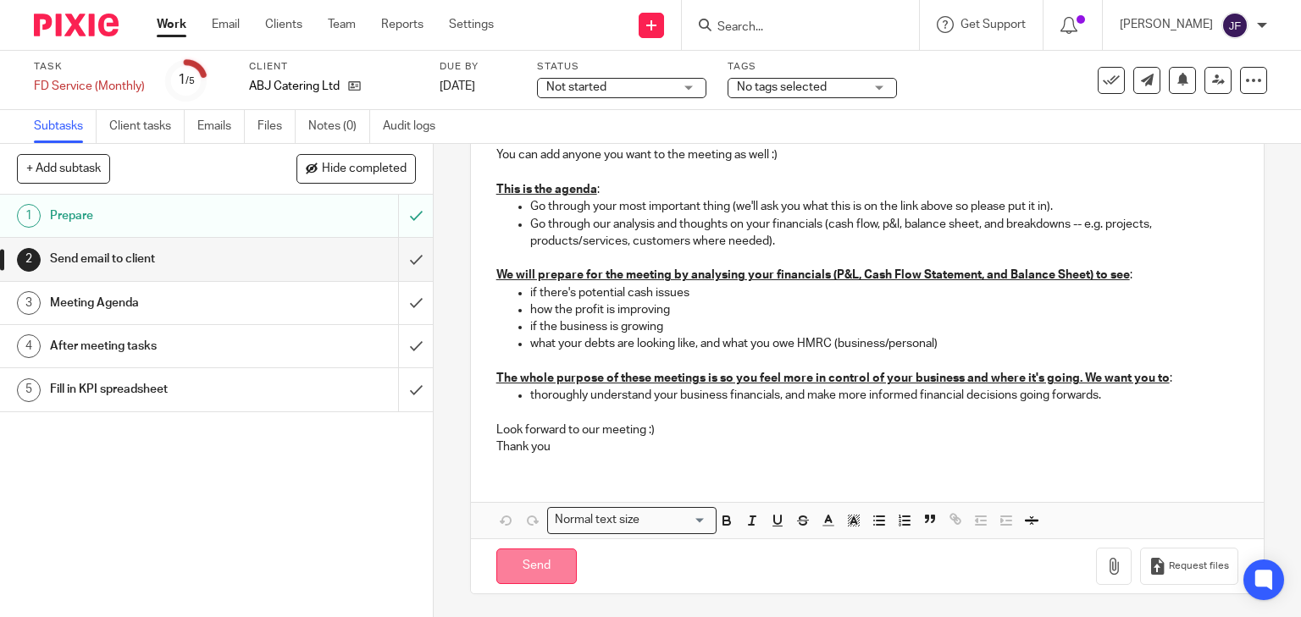
click at [539, 554] on input "Send" at bounding box center [536, 567] width 80 height 36
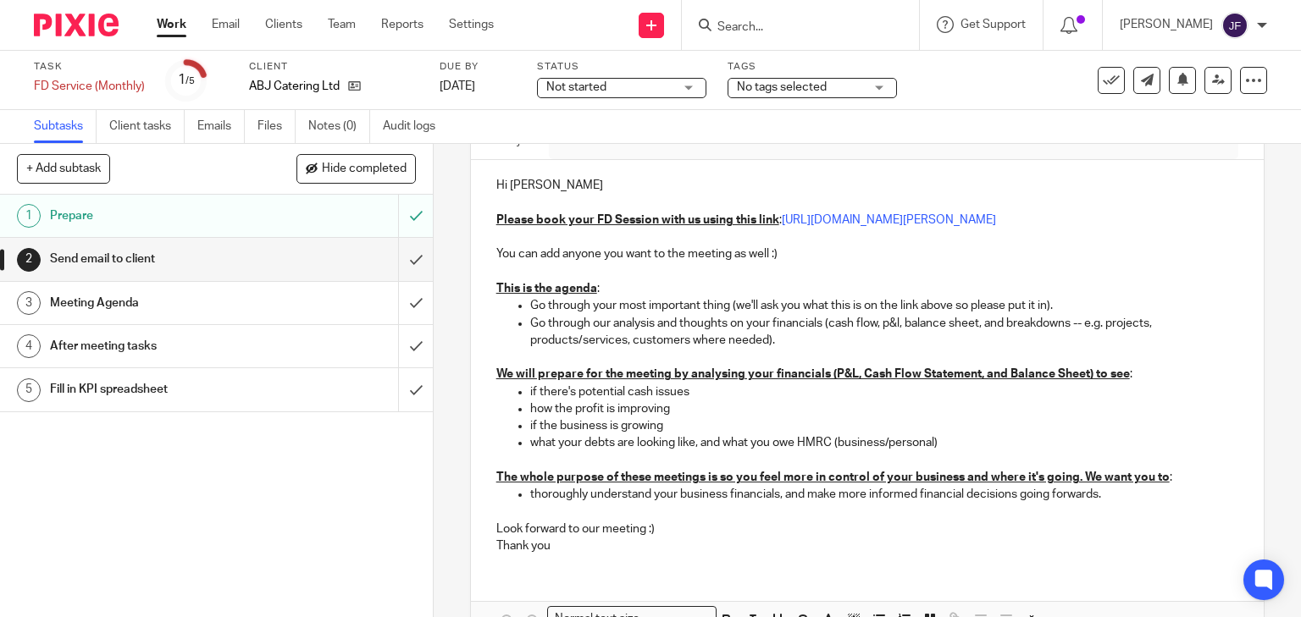
scroll to position [8, 0]
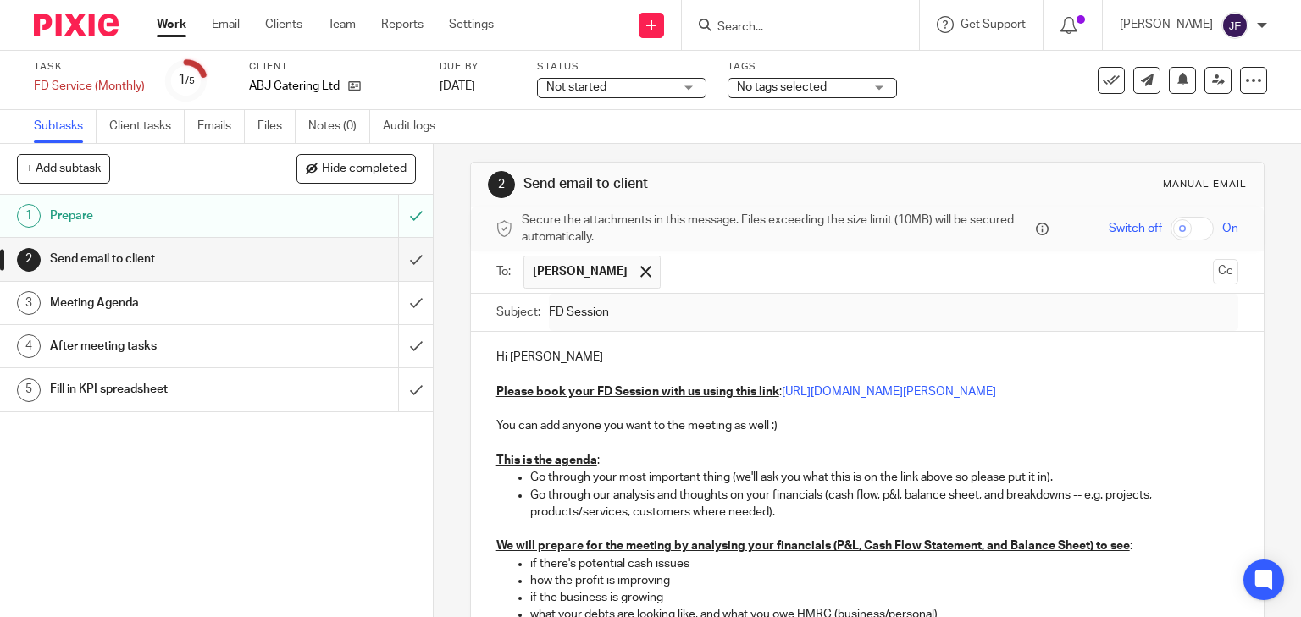
type input "Sent"
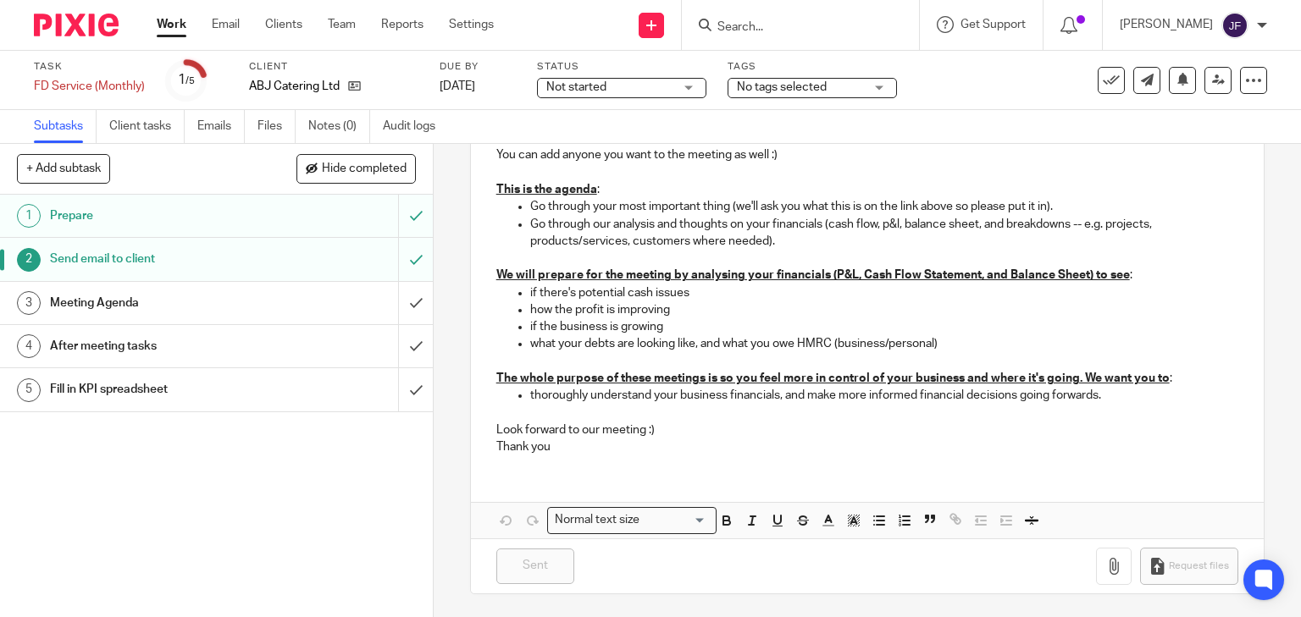
scroll to position [211, 0]
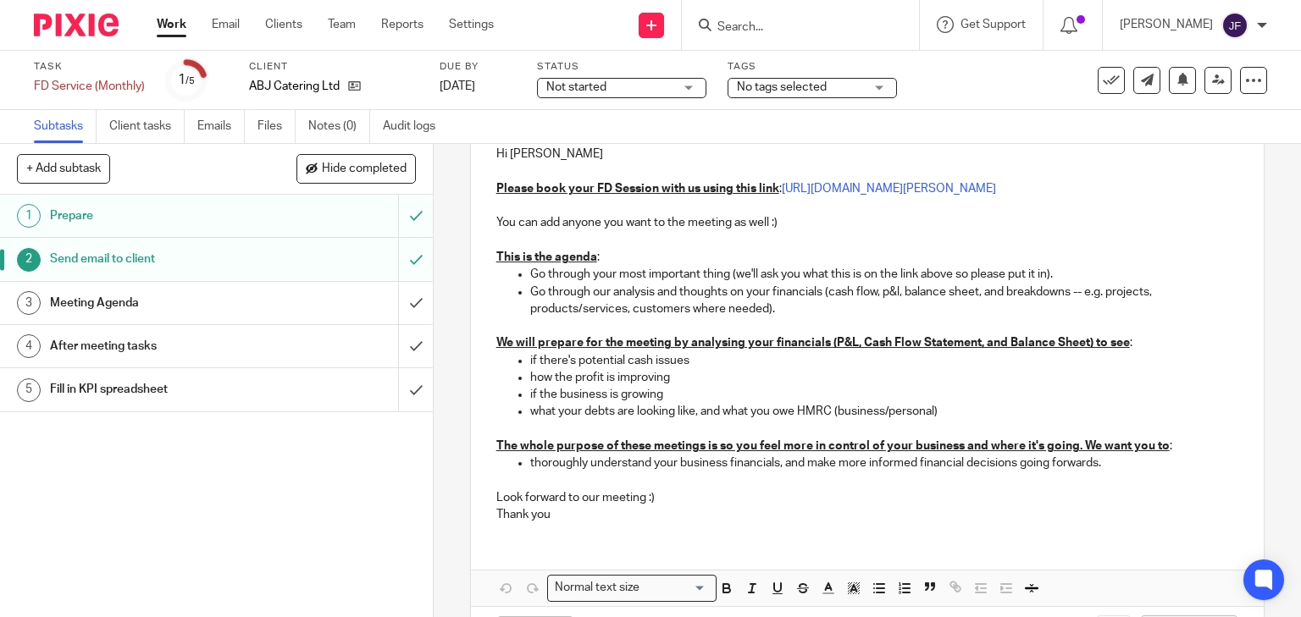
click at [278, 302] on div "Meeting Agenda" at bounding box center [215, 302] width 331 height 25
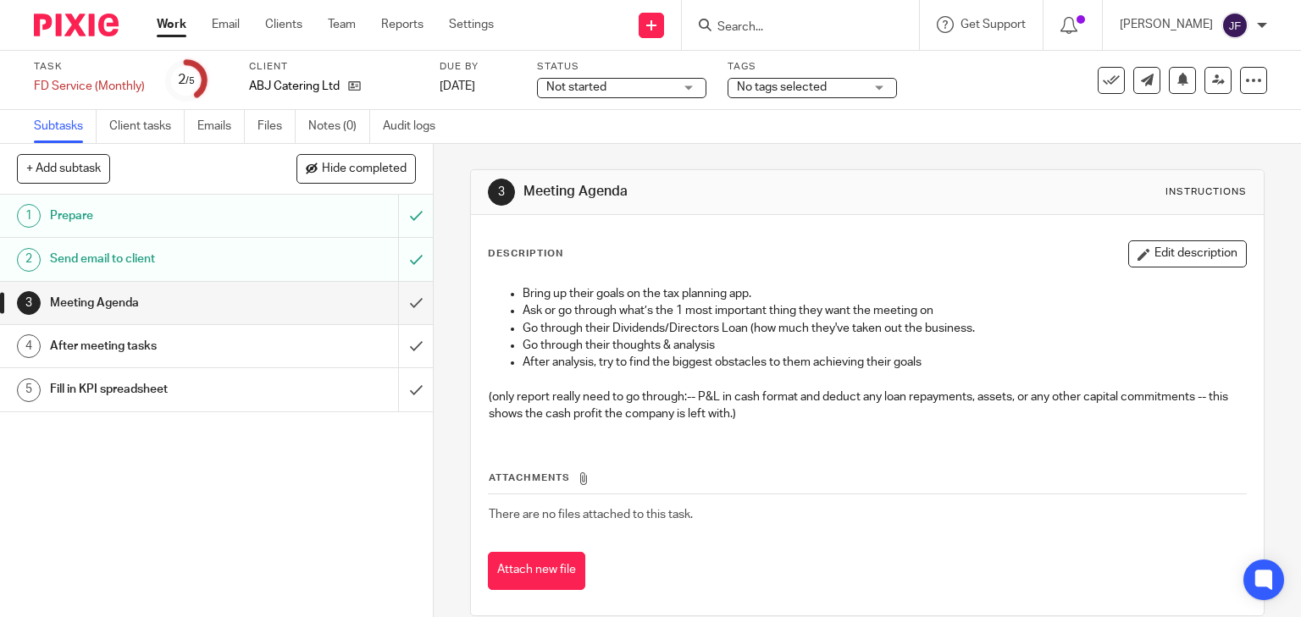
click at [58, 24] on img at bounding box center [76, 25] width 85 height 23
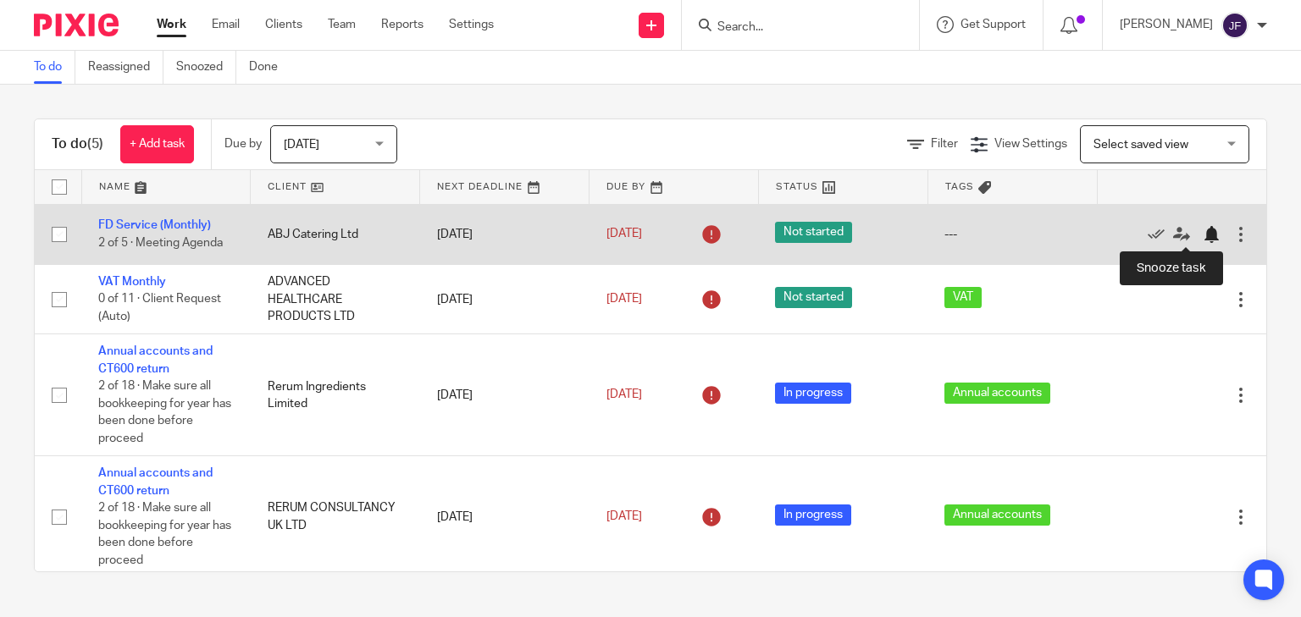
click at [1203, 230] on div at bounding box center [1211, 234] width 17 height 17
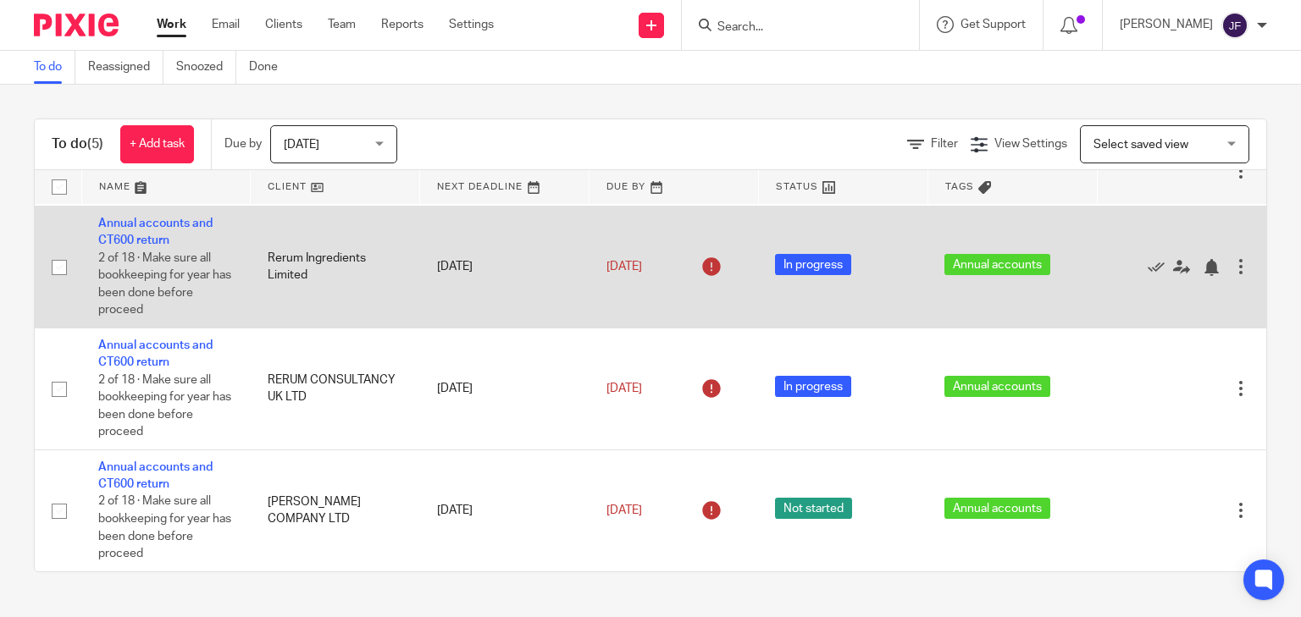
scroll to position [71, 0]
